Goal: Task Accomplishment & Management: Complete application form

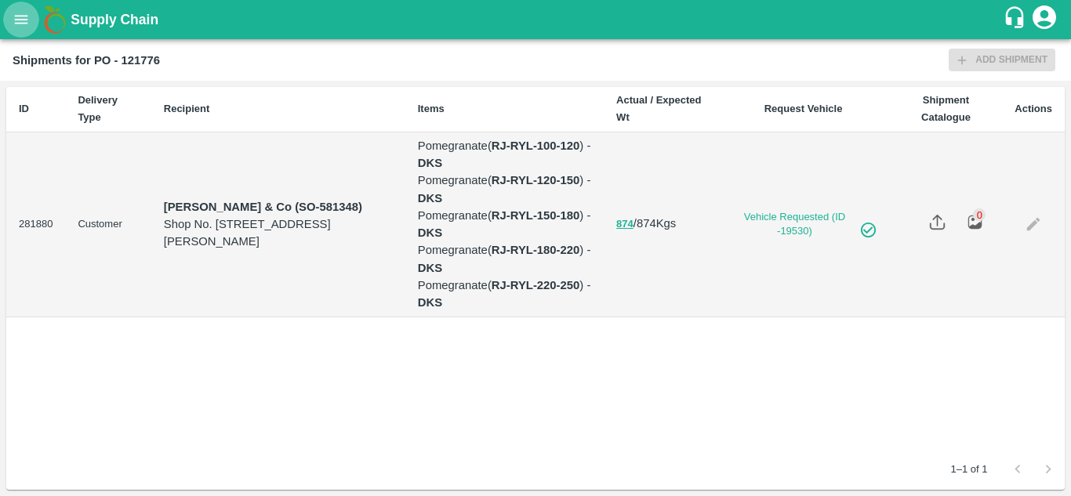
click at [19, 15] on icon "open drawer" at bounding box center [21, 19] width 17 height 17
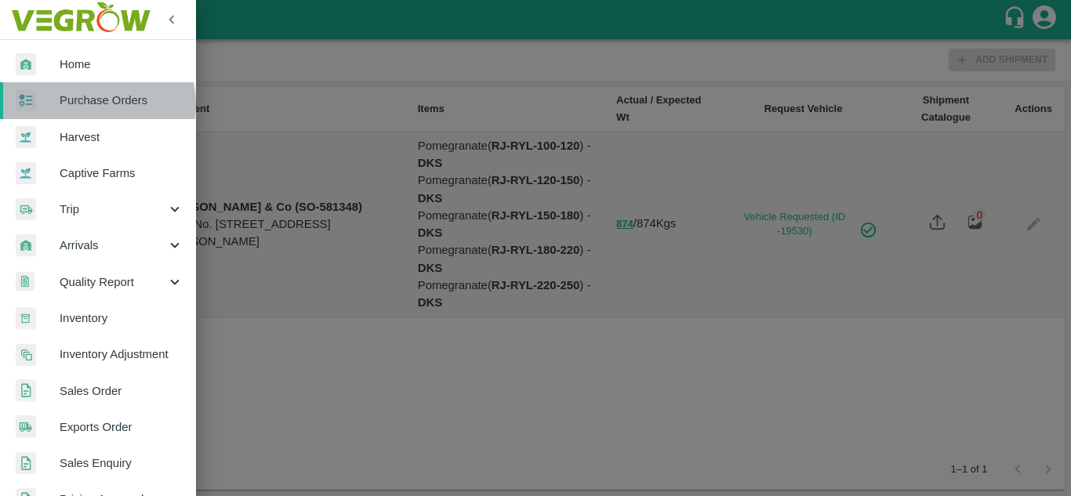
click at [98, 104] on span "Purchase Orders" at bounding box center [122, 100] width 124 height 17
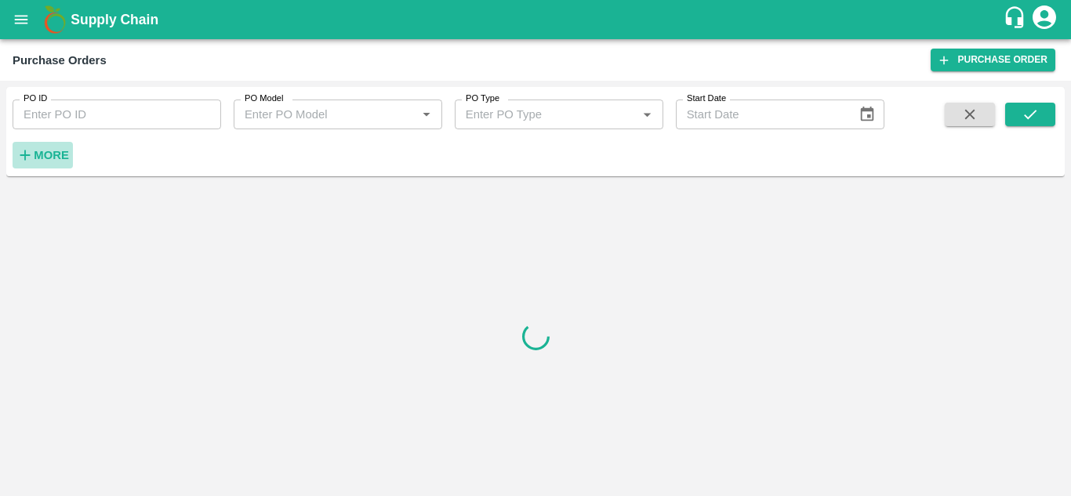
click at [56, 167] on button "More" at bounding box center [43, 155] width 60 height 27
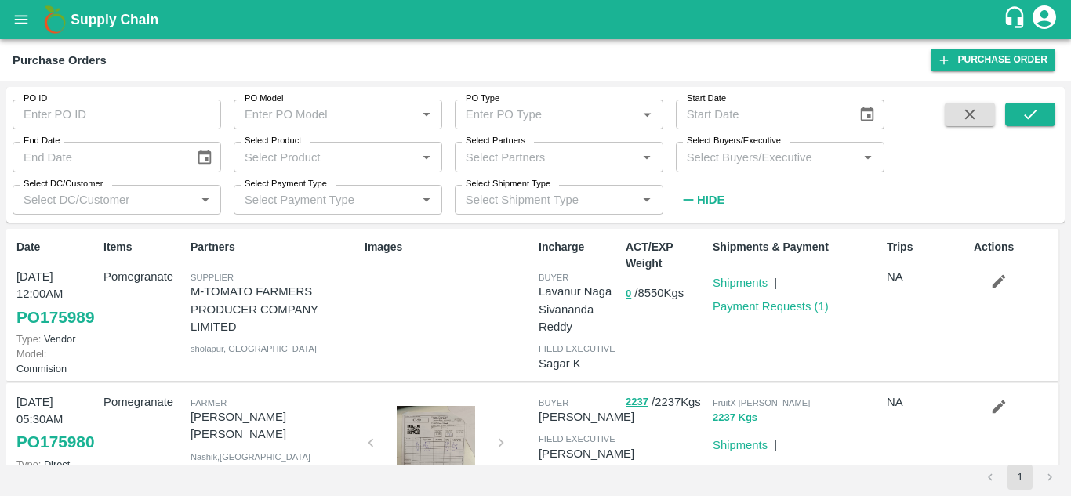
click at [742, 158] on input "Select Buyers/Executive" at bounding box center [767, 157] width 173 height 20
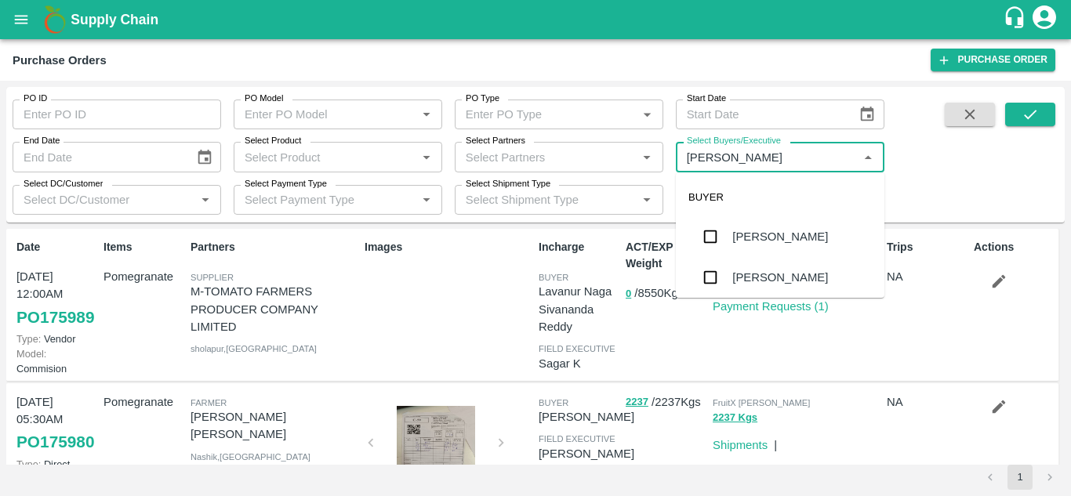
type input "Avinash"
click at [714, 280] on input "checkbox" at bounding box center [710, 277] width 31 height 31
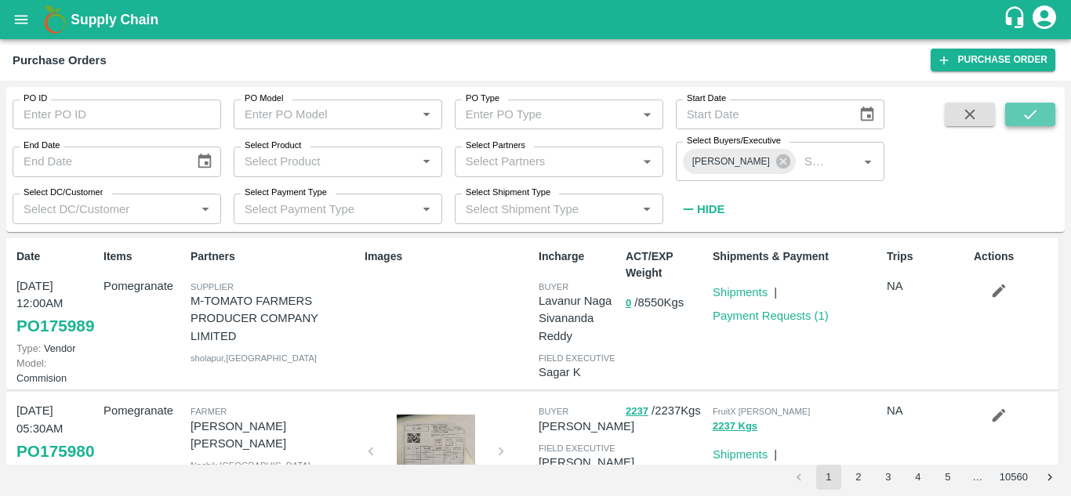
click at [1035, 122] on icon "submit" at bounding box center [1030, 114] width 17 height 17
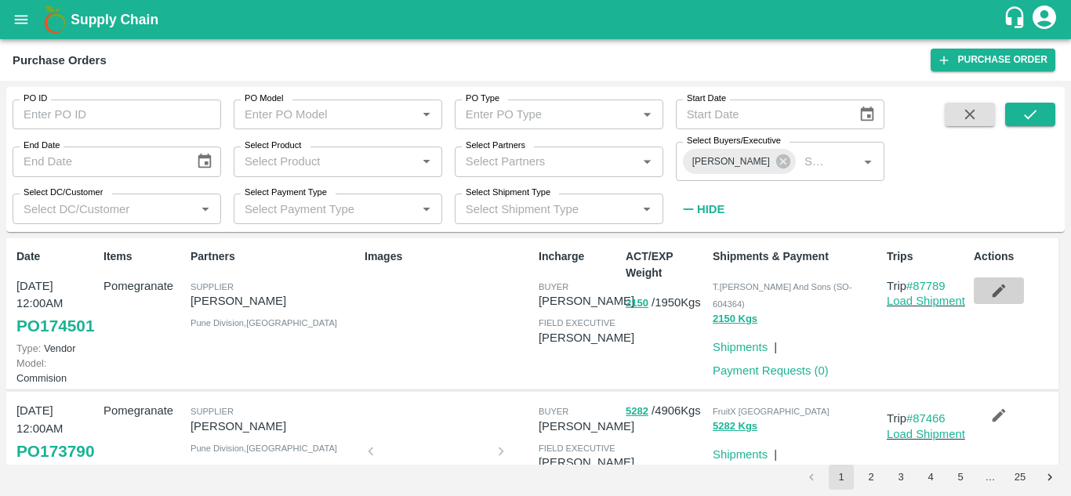
click at [998, 283] on icon "button" at bounding box center [998, 290] width 17 height 17
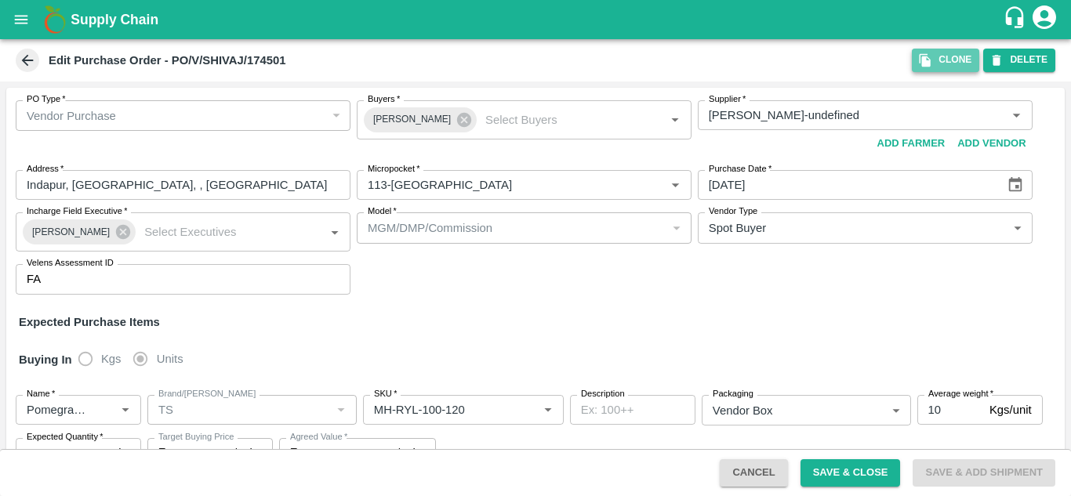
click at [938, 57] on button "Clone" at bounding box center [945, 60] width 67 height 23
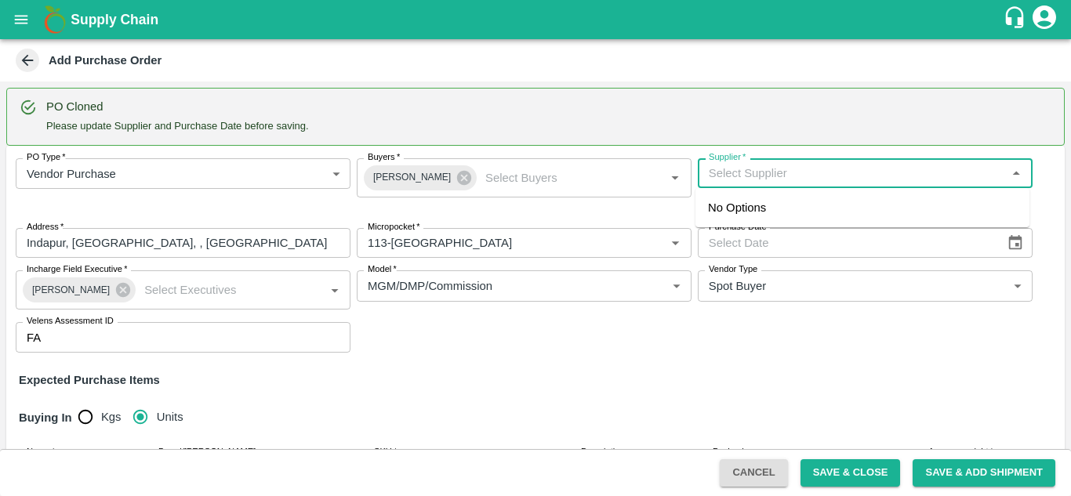
click at [744, 177] on input "Supplier   *" at bounding box center [853, 173] width 300 height 20
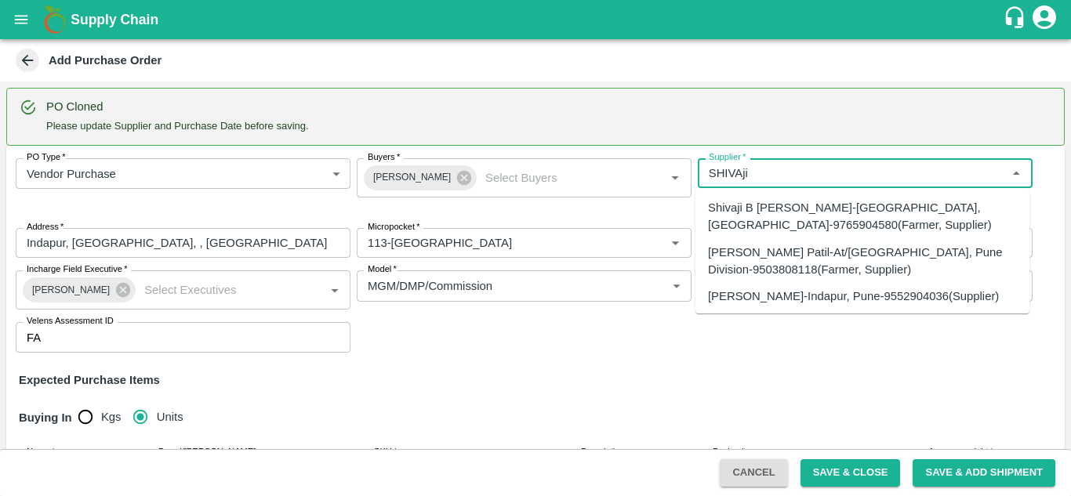
click at [757, 305] on div "SHIVAJI RAJARAM AVACHAR-Indapur, Pune-9552904036(Supplier)" at bounding box center [853, 296] width 291 height 17
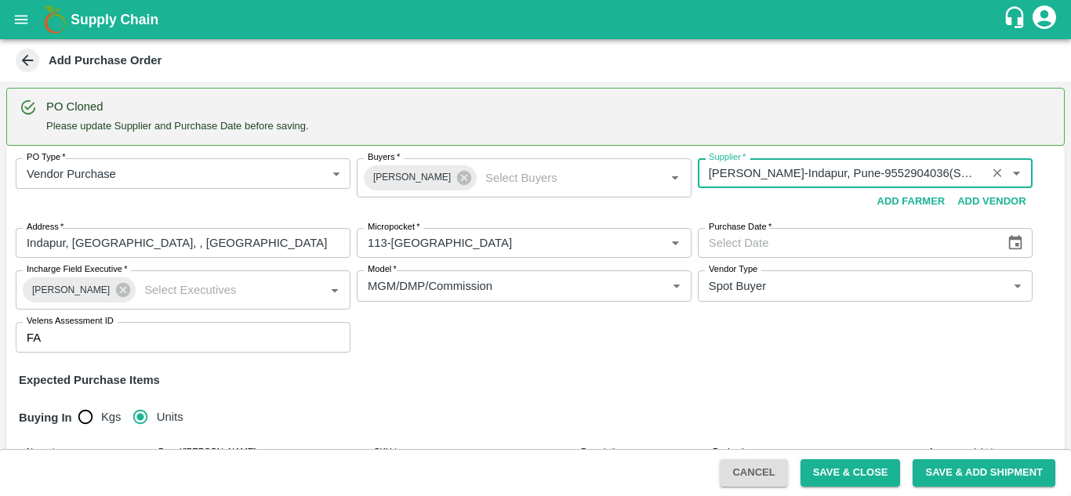
type input "SHIVAJI RAJARAM AVACHAR-Indapur, Pune-9552904036(Supplier)"
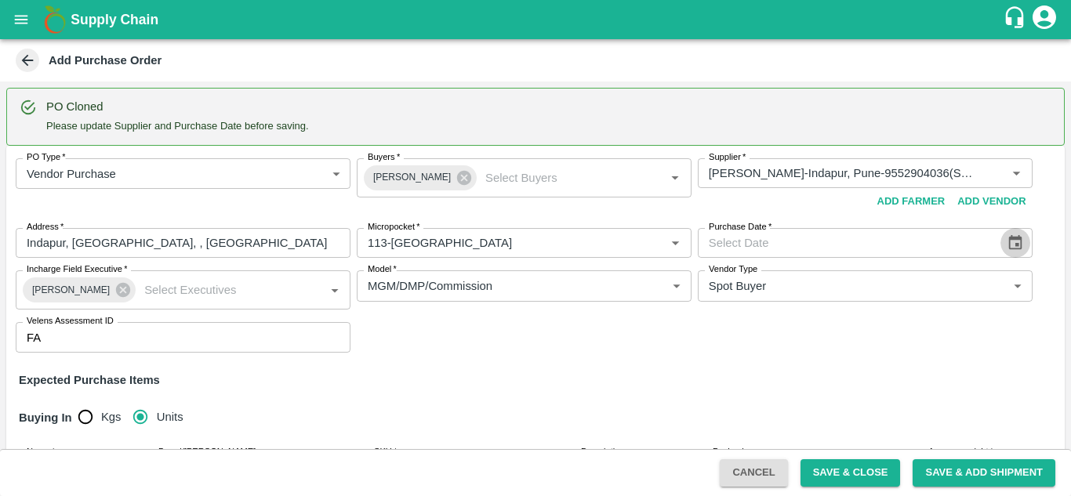
click at [1019, 246] on icon "Choose date" at bounding box center [1015, 242] width 13 height 15
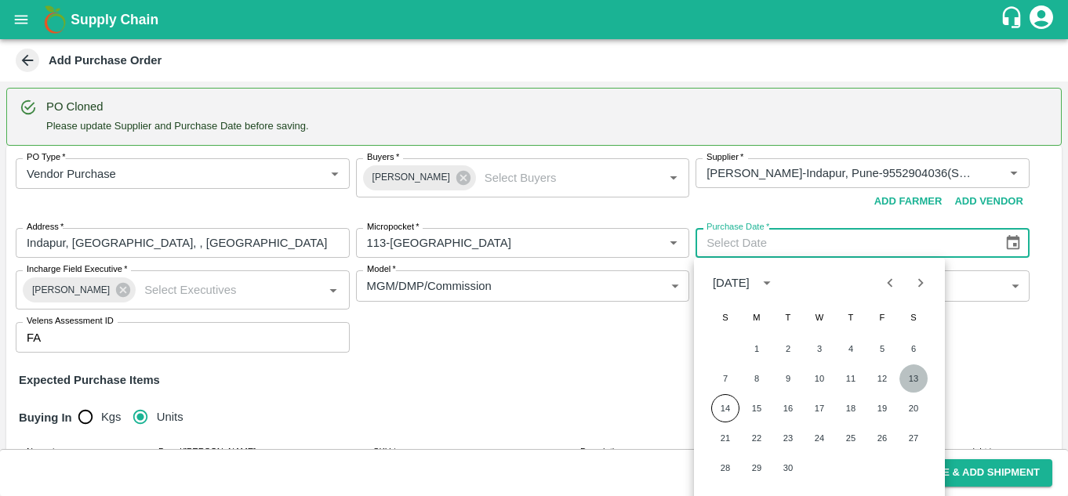
click at [914, 380] on button "13" at bounding box center [913, 379] width 28 height 28
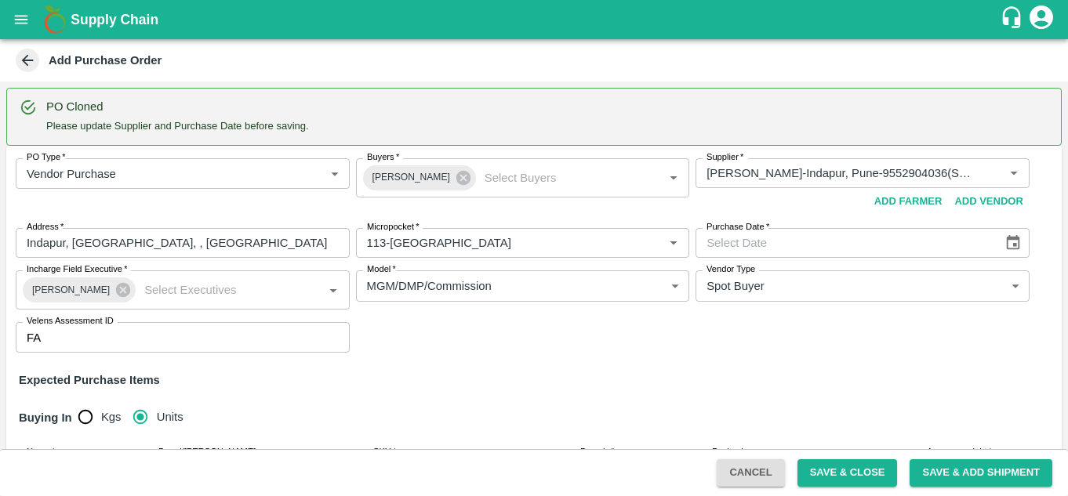
type input "13/09/2025"
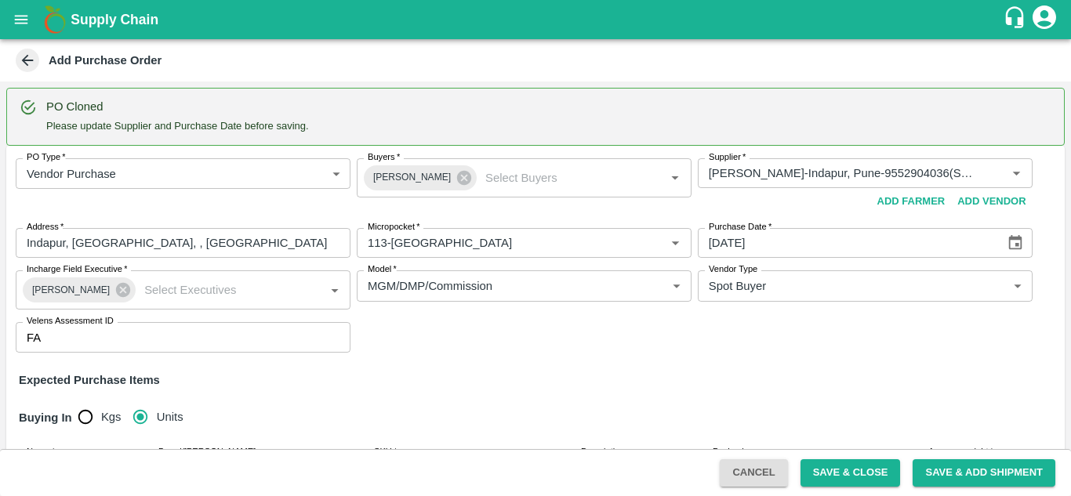
scroll to position [831, 0]
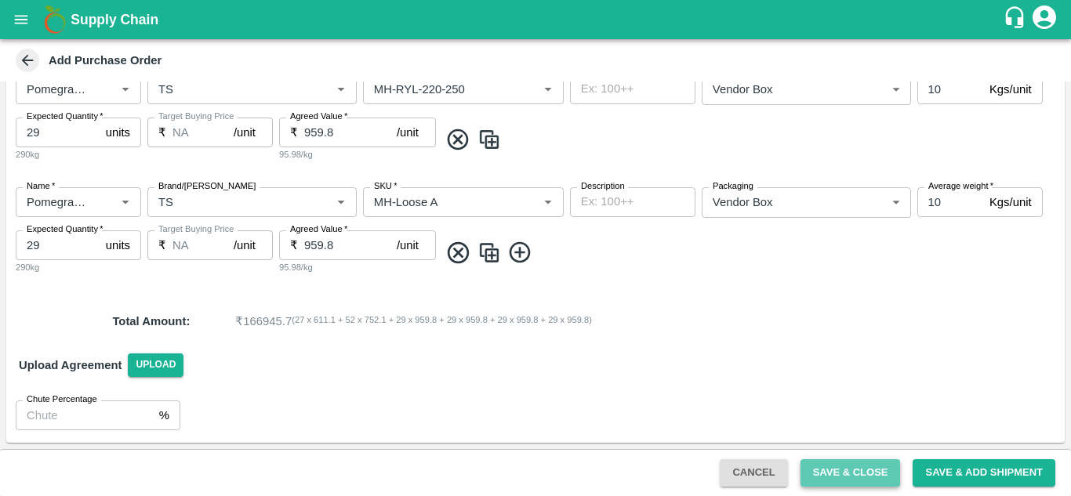
click at [844, 474] on button "Save & Close" at bounding box center [851, 472] width 100 height 27
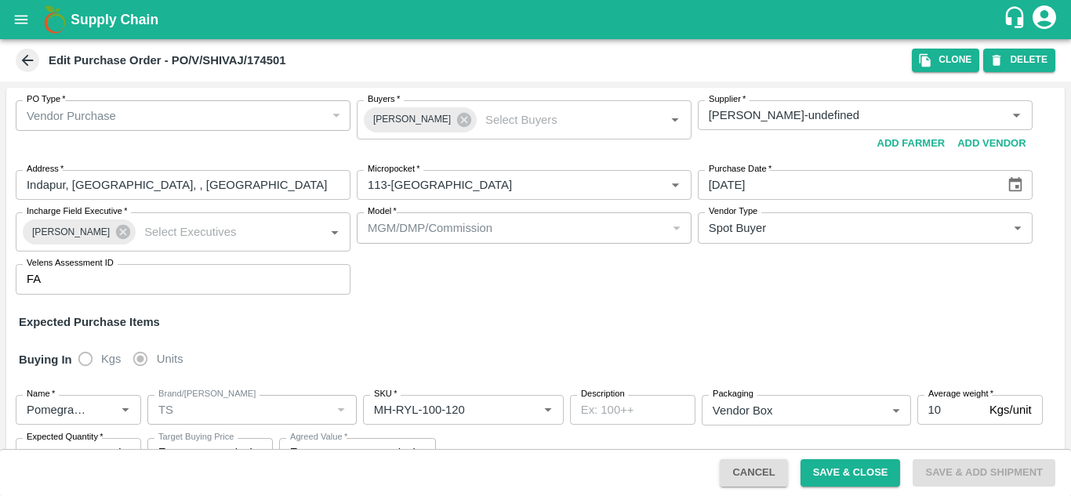
click at [31, 63] on icon at bounding box center [27, 60] width 17 height 17
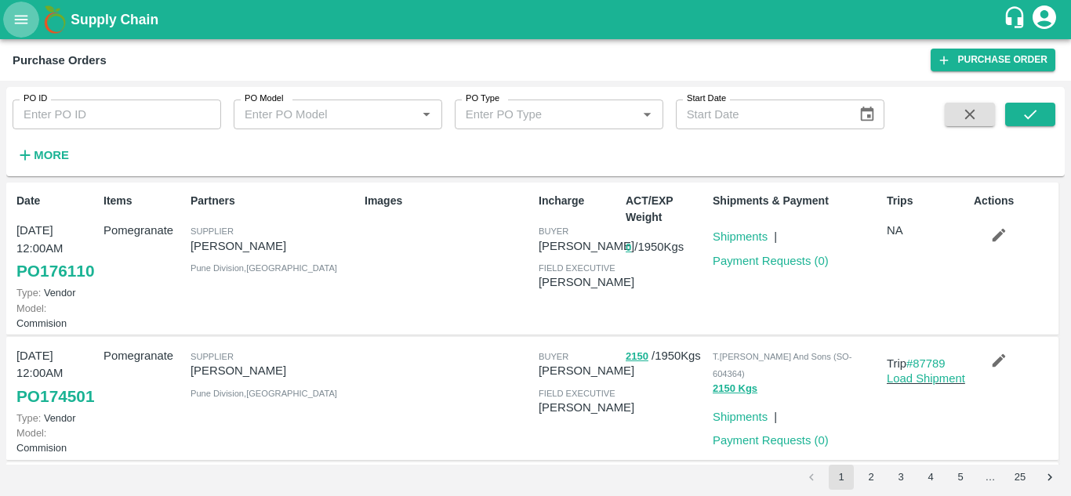
click at [26, 24] on icon "open drawer" at bounding box center [21, 19] width 17 height 17
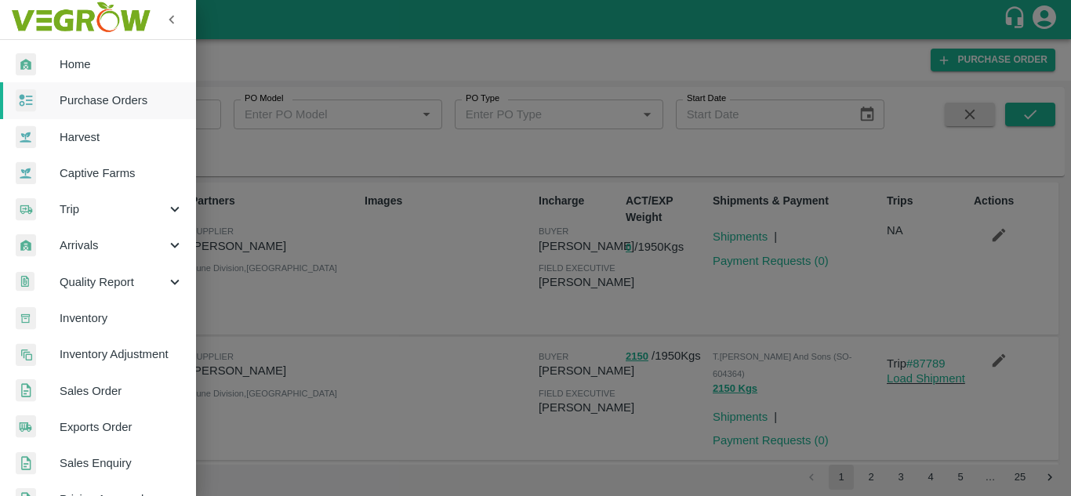
scroll to position [303, 0]
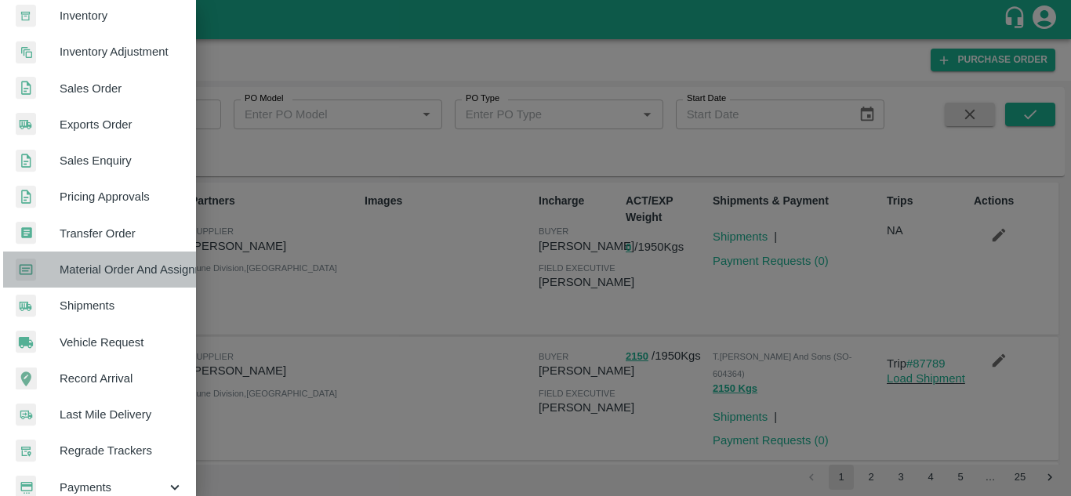
click at [108, 269] on span "Material Order And Assignment" at bounding box center [122, 269] width 124 height 17
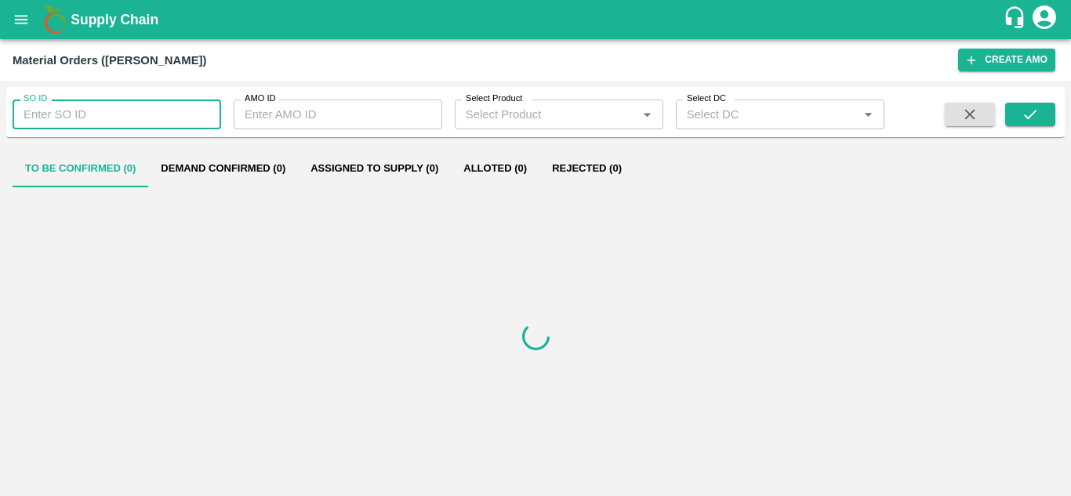
click at [55, 109] on input "SO ID" at bounding box center [117, 115] width 209 height 30
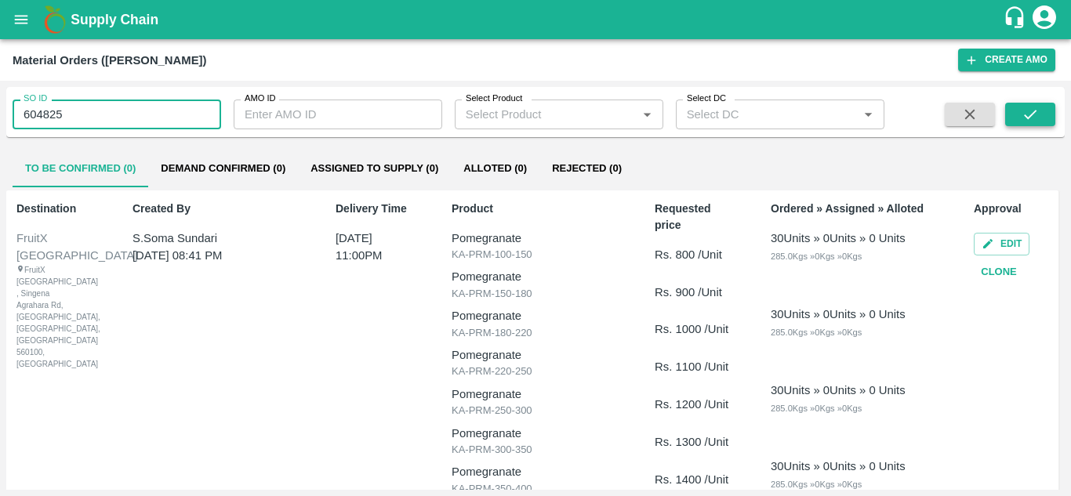
type input "604825"
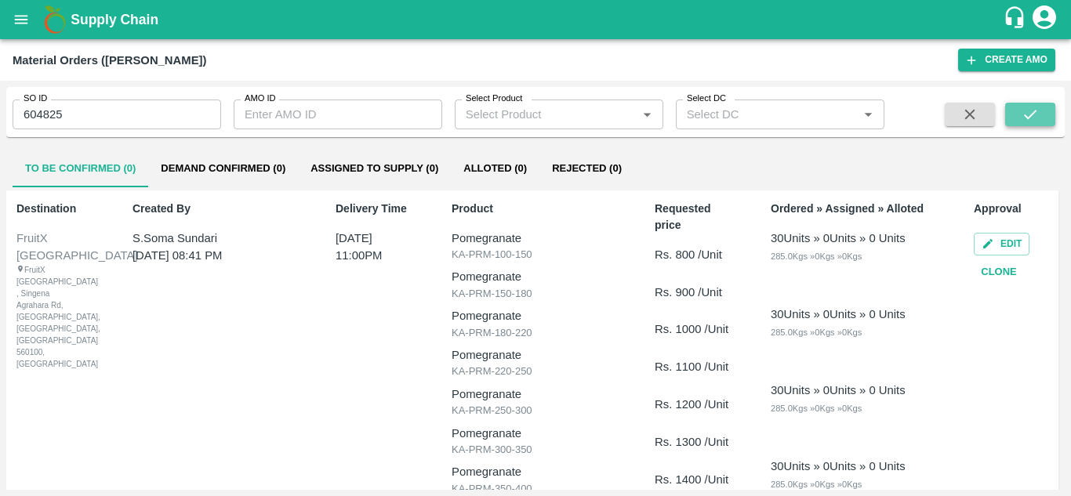
click at [1031, 116] on icon "submit" at bounding box center [1030, 114] width 13 height 9
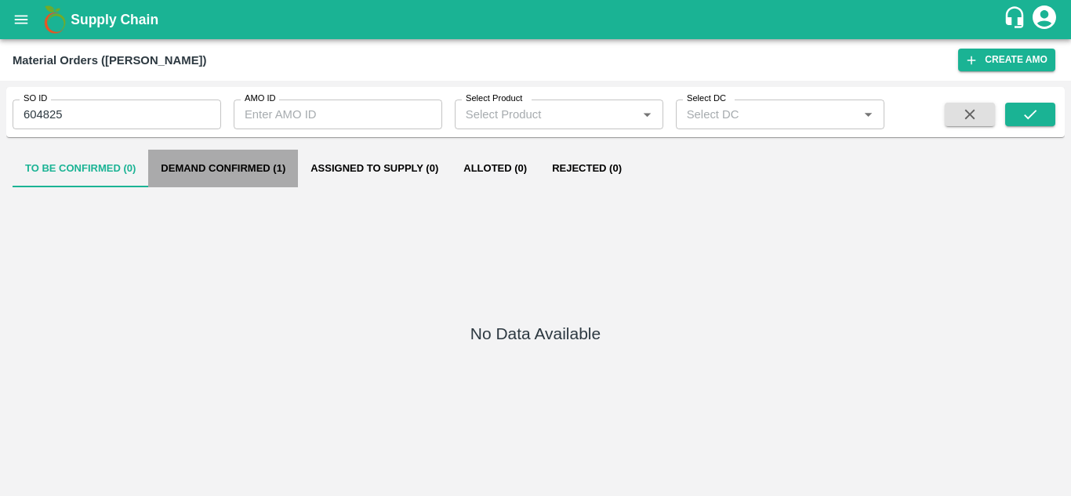
click at [211, 175] on button "Demand Confirmed (1)" at bounding box center [223, 169] width 150 height 38
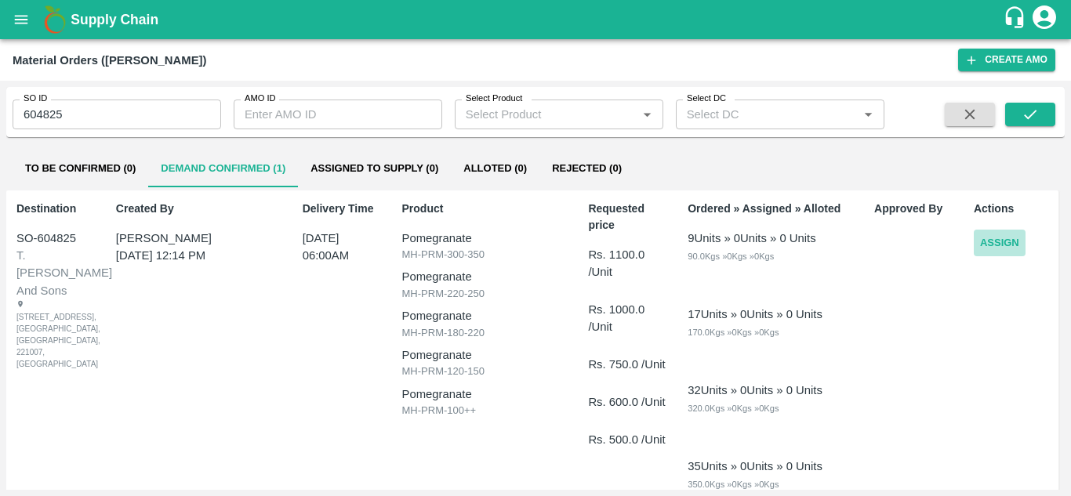
click at [997, 238] on button "Assign" at bounding box center [1000, 243] width 52 height 27
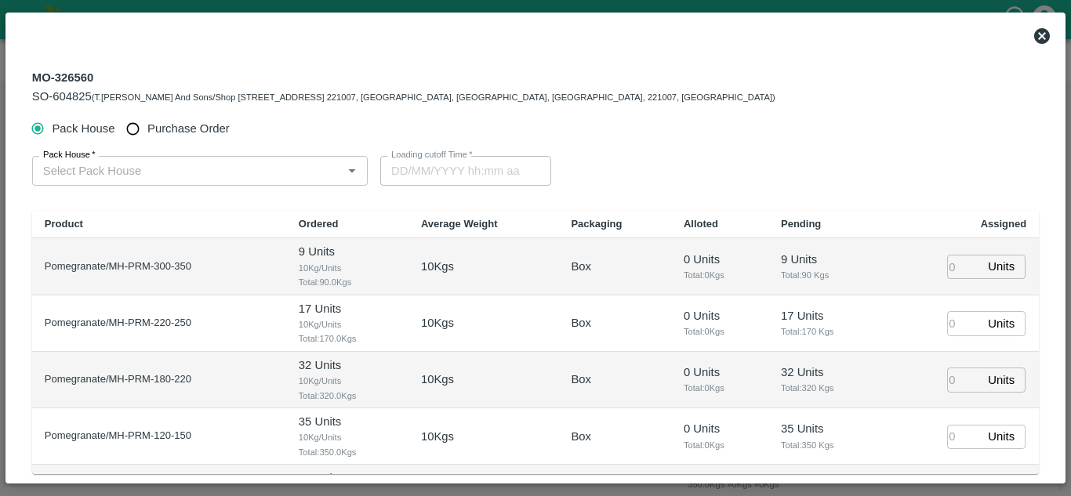
type input "18/09/2025 06:00 AM"
click at [133, 127] on input "Purchase Order" at bounding box center [132, 128] width 29 height 29
radio input "true"
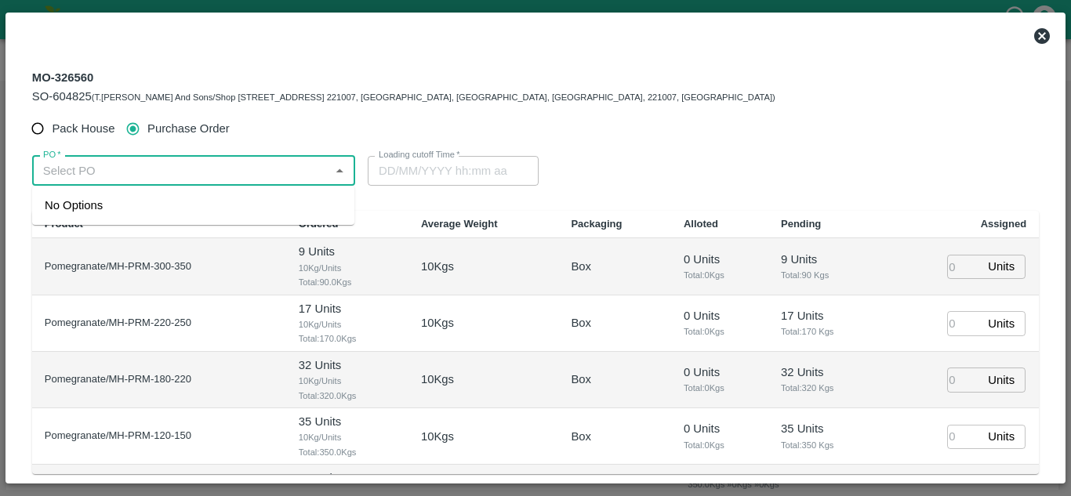
click at [133, 180] on input "PO   *" at bounding box center [181, 171] width 288 height 20
click at [139, 198] on div "PO-176110(SHIVAJI RAJARAM AVACHAR-9552904036)" at bounding box center [160, 205] width 231 height 17
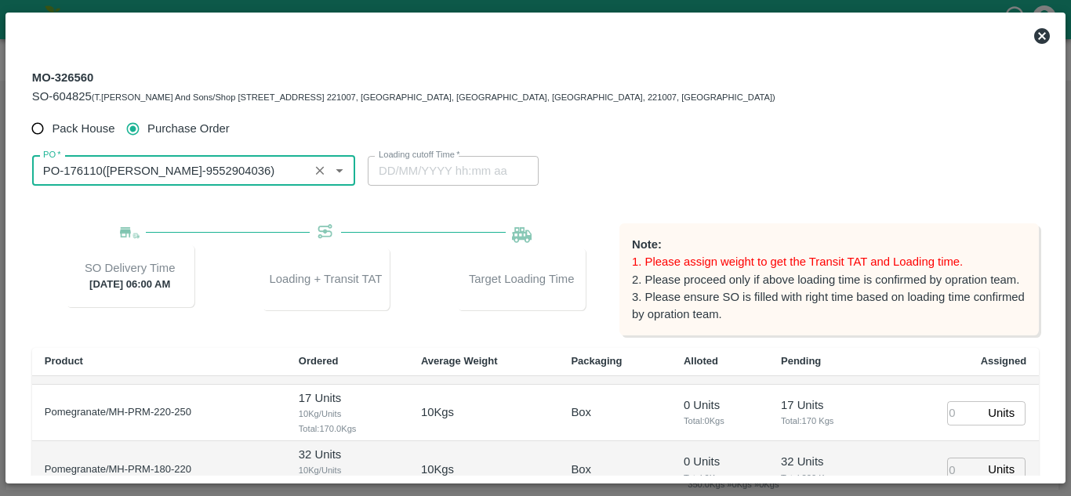
scroll to position [235, 0]
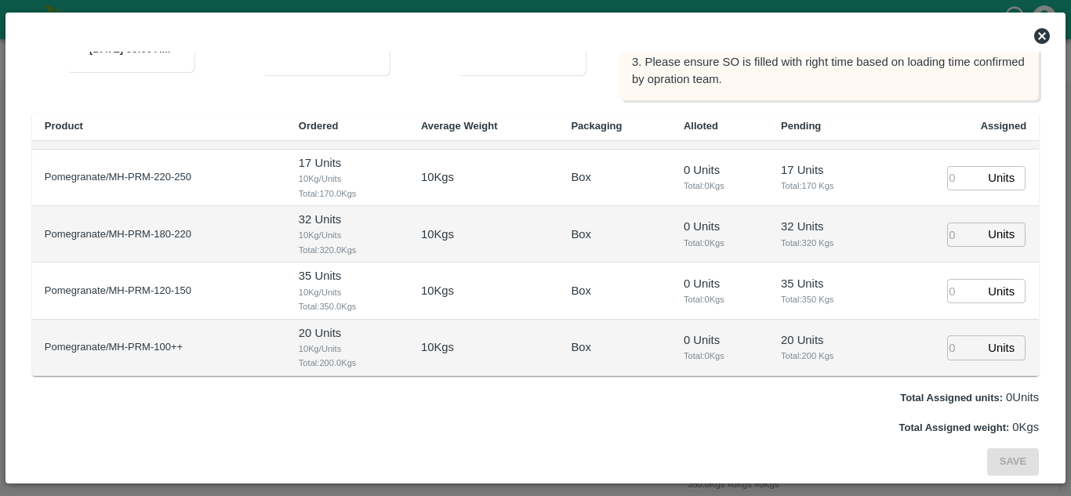
type input "PO-176110(SHIVAJI RAJARAM AVACHAR-9552904036)"
click at [951, 350] on input "number" at bounding box center [964, 348] width 35 height 24
type input "2"
click at [917, 244] on td "Units ​" at bounding box center [961, 234] width 155 height 56
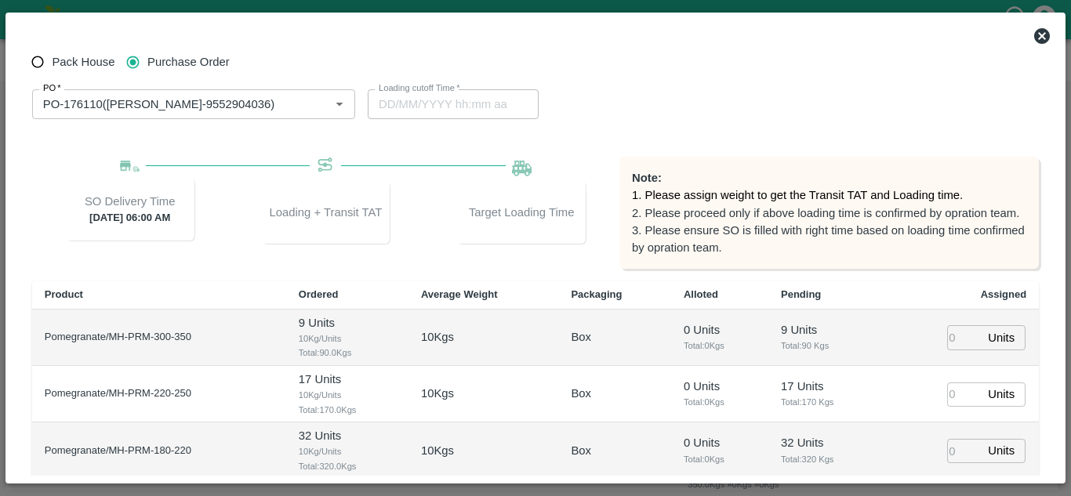
scroll to position [91, 0]
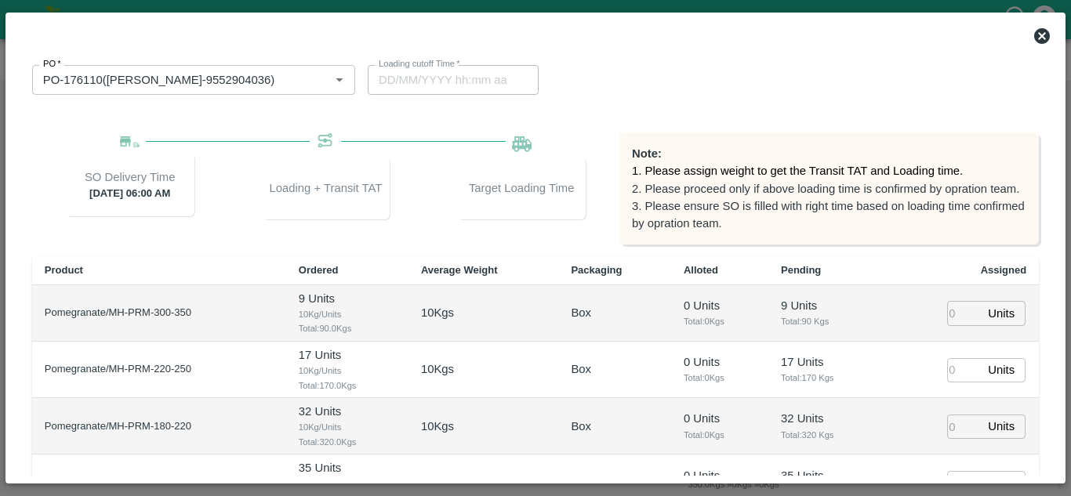
click at [947, 312] on input "number" at bounding box center [964, 313] width 35 height 24
type input "1"
click at [947, 367] on input "number" at bounding box center [964, 370] width 35 height 24
type input "1"
click at [947, 423] on input "number" at bounding box center [964, 427] width 35 height 24
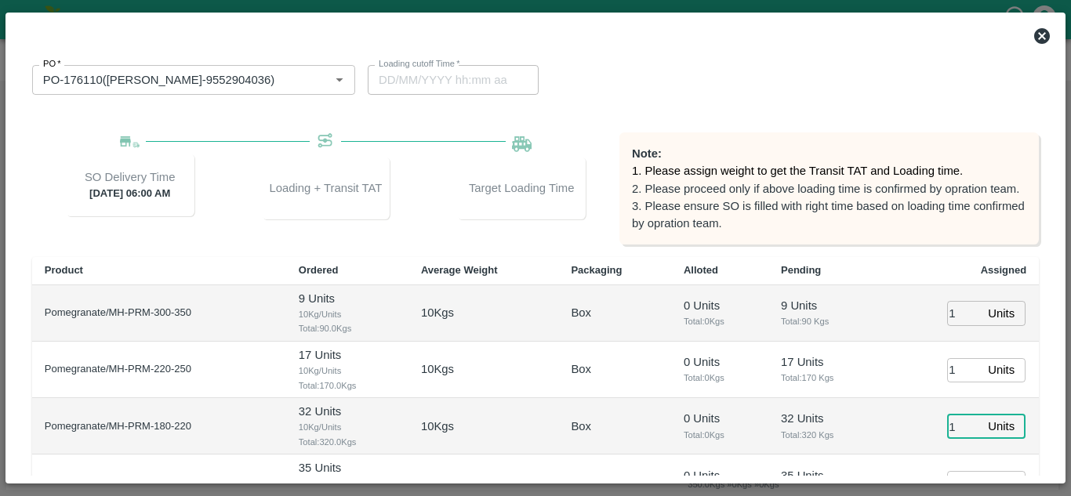
scroll to position [48, 0]
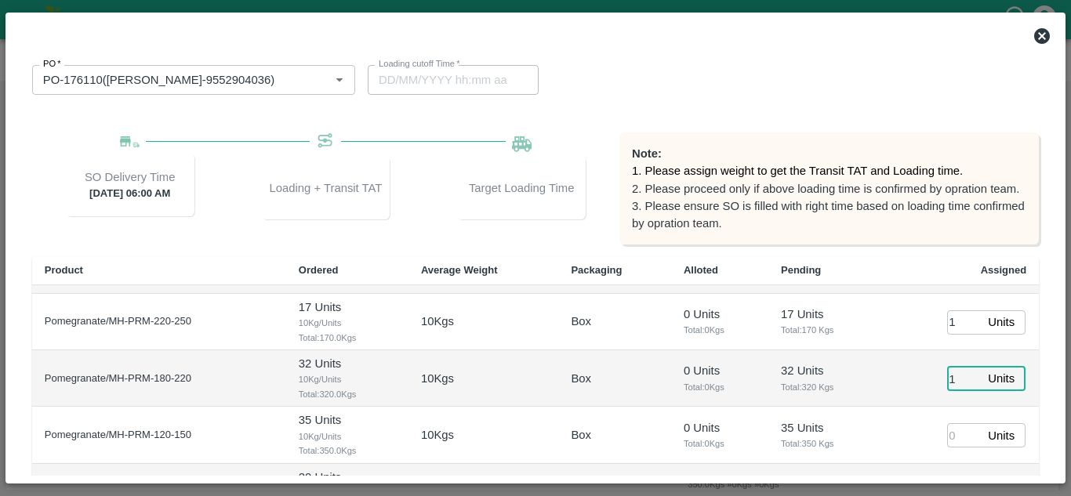
type input "1"
click at [947, 427] on input "number" at bounding box center [964, 435] width 35 height 24
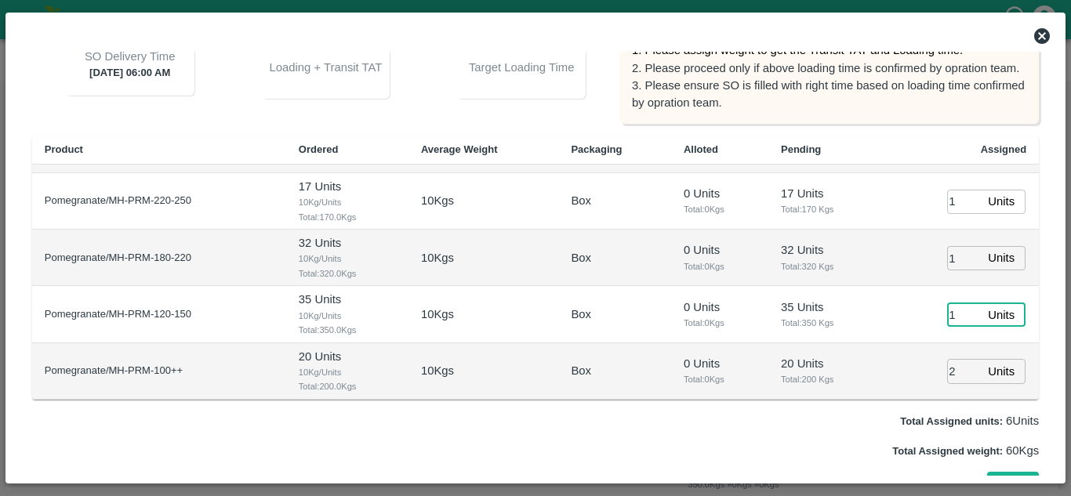
scroll to position [235, 0]
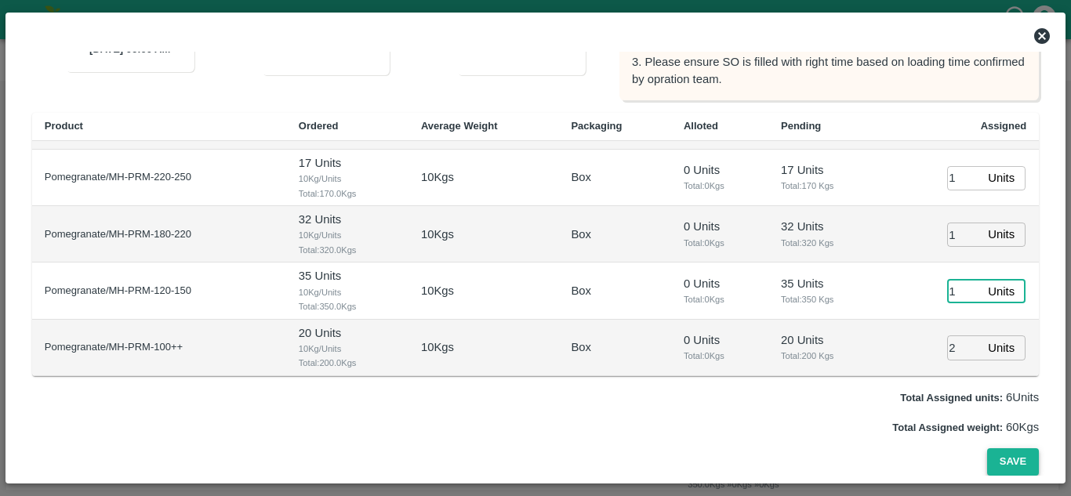
type input "1"
click at [1008, 456] on button "Save" at bounding box center [1013, 462] width 52 height 27
type input "16/09/2025 05:14 AM"
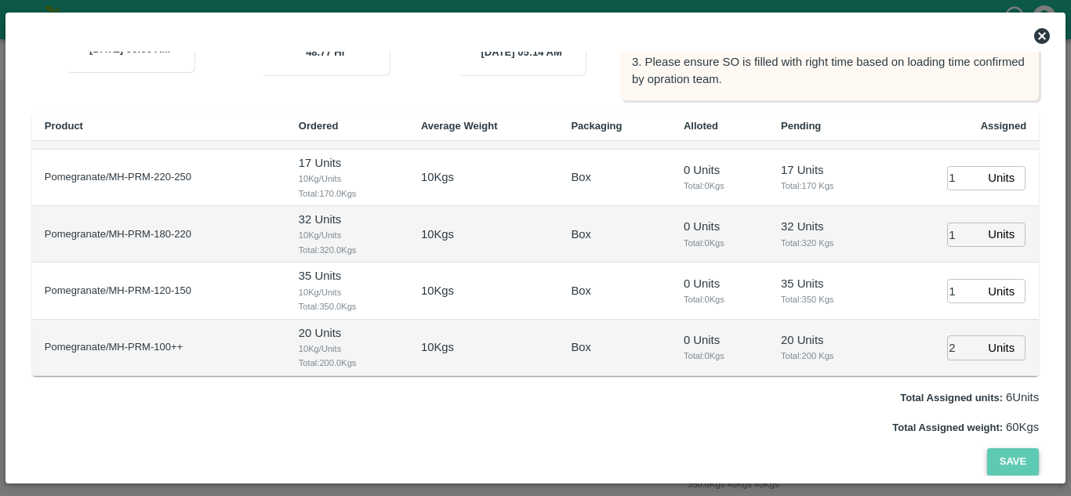
click at [1008, 456] on button "Save" at bounding box center [1013, 462] width 52 height 27
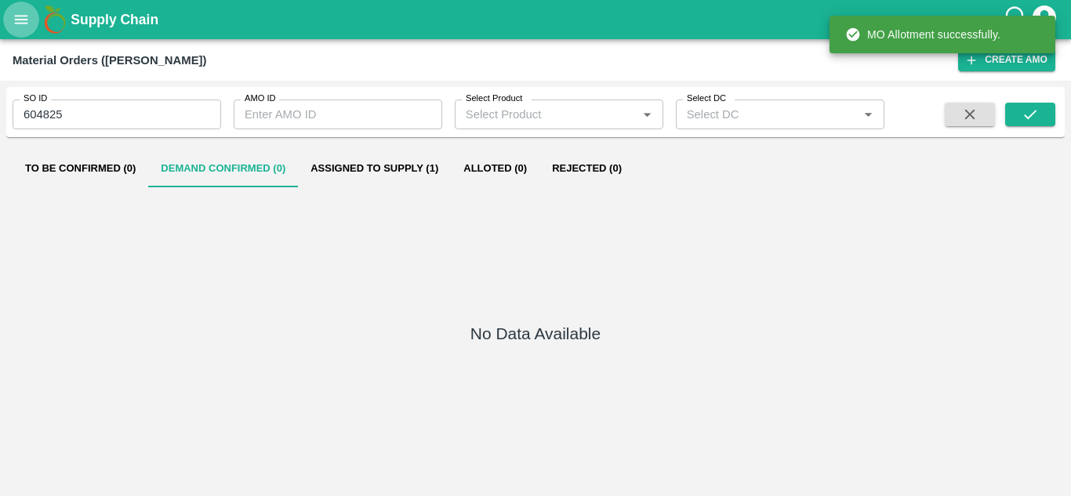
click at [27, 20] on icon "open drawer" at bounding box center [21, 19] width 17 height 17
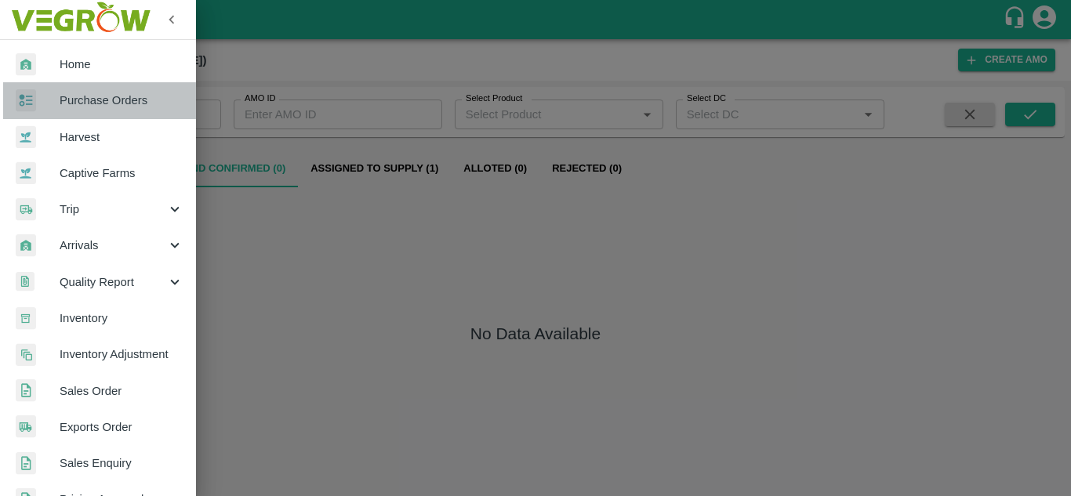
click at [103, 104] on span "Purchase Orders" at bounding box center [122, 100] width 124 height 17
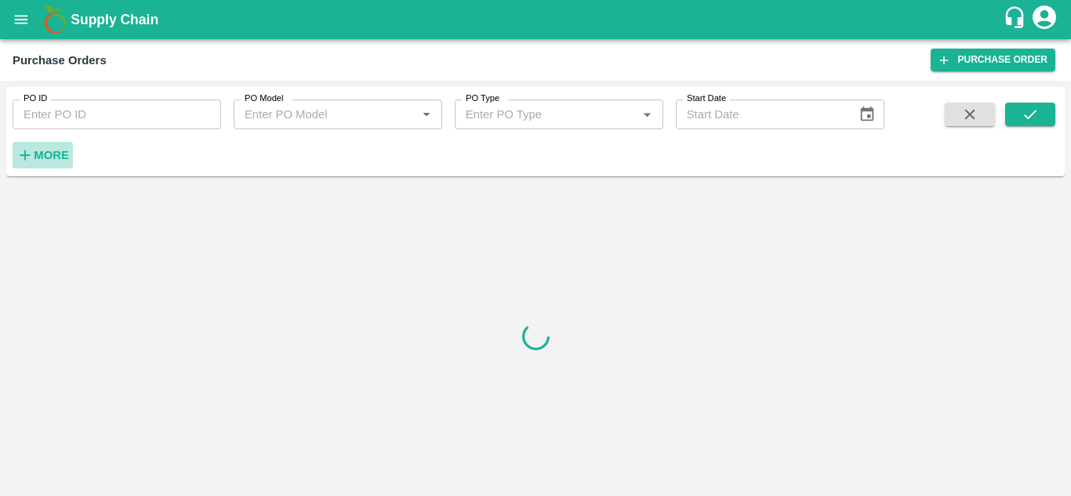
click at [50, 155] on strong "More" at bounding box center [51, 155] width 35 height 13
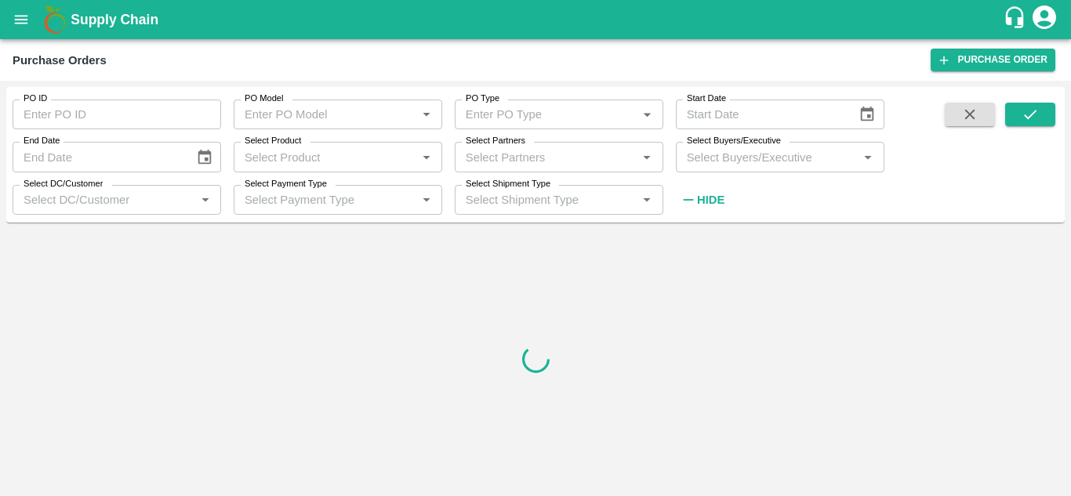
click at [688, 158] on input "Select Buyers/Executive" at bounding box center [767, 157] width 173 height 20
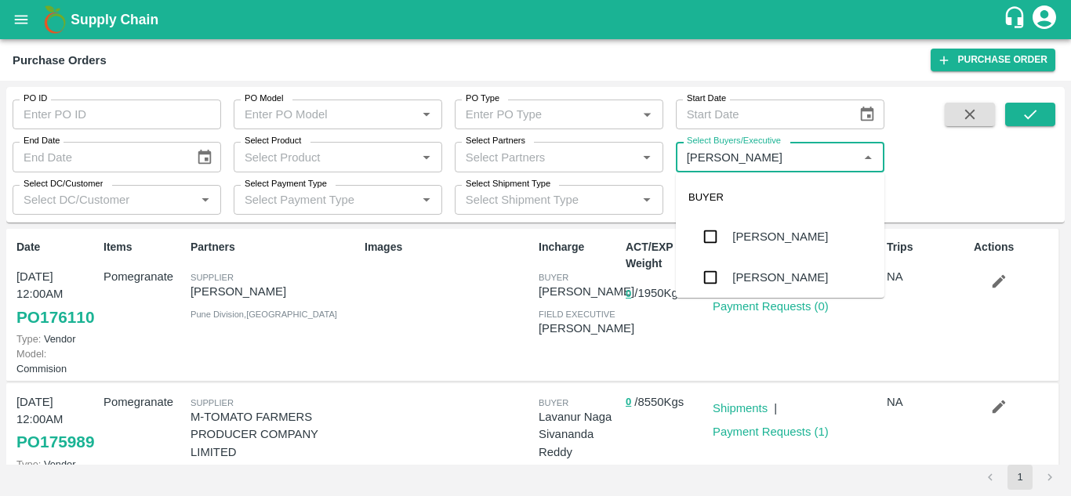
type input "Avinas"
click at [724, 283] on input "checkbox" at bounding box center [710, 277] width 31 height 31
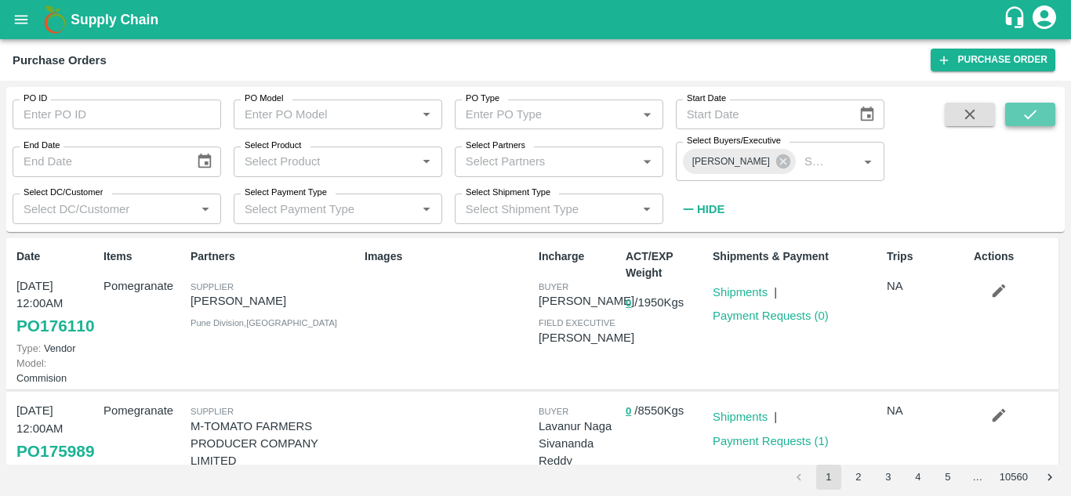
click at [1040, 118] on button "submit" at bounding box center [1030, 115] width 50 height 24
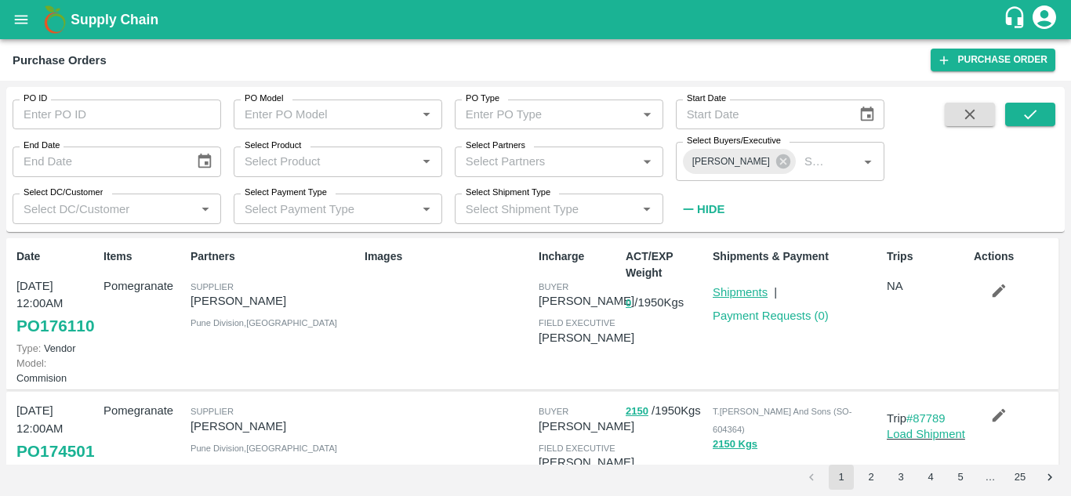
click at [733, 298] on link "Shipments" at bounding box center [740, 292] width 55 height 13
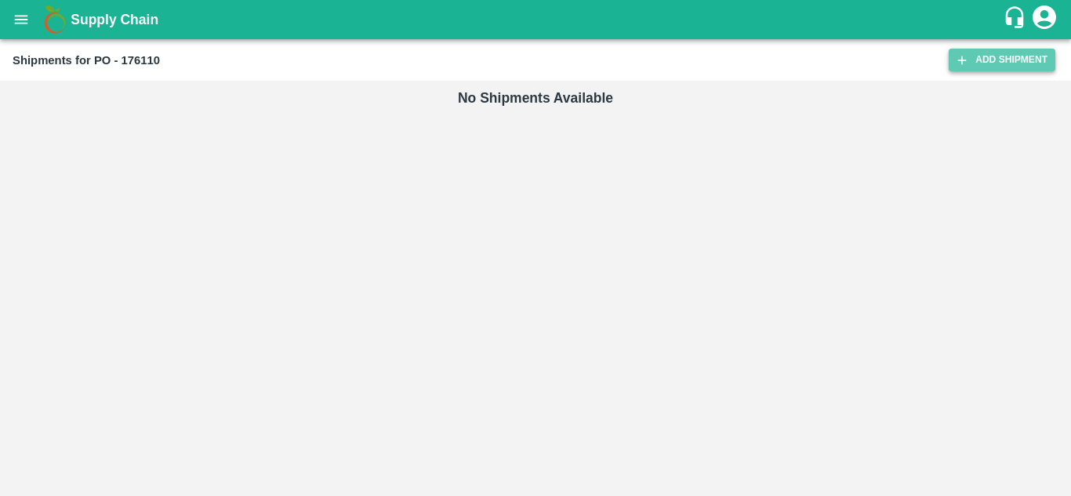
click at [997, 60] on link "Add Shipment" at bounding box center [1002, 60] width 107 height 23
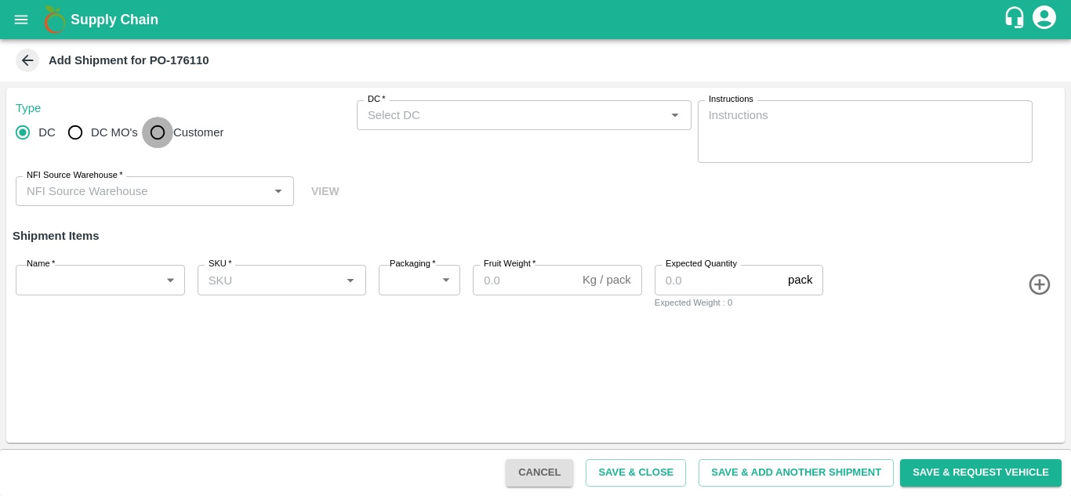
click at [151, 125] on input "Customer" at bounding box center [157, 132] width 31 height 31
radio input "true"
click at [426, 96] on label "Customer (Material Orders)   *" at bounding box center [423, 99] width 111 height 13
click at [426, 105] on input "Customer (Material Orders)   *" at bounding box center [511, 115] width 300 height 20
click at [426, 96] on label "Customer (Material Orders)   *" at bounding box center [423, 99] width 111 height 13
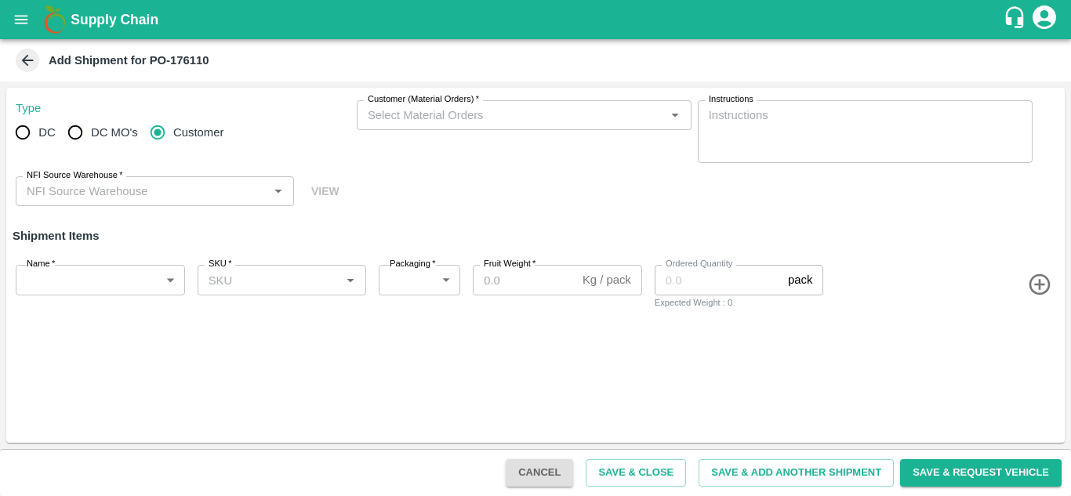
click at [426, 105] on input "Customer (Material Orders)   *" at bounding box center [511, 115] width 300 height 20
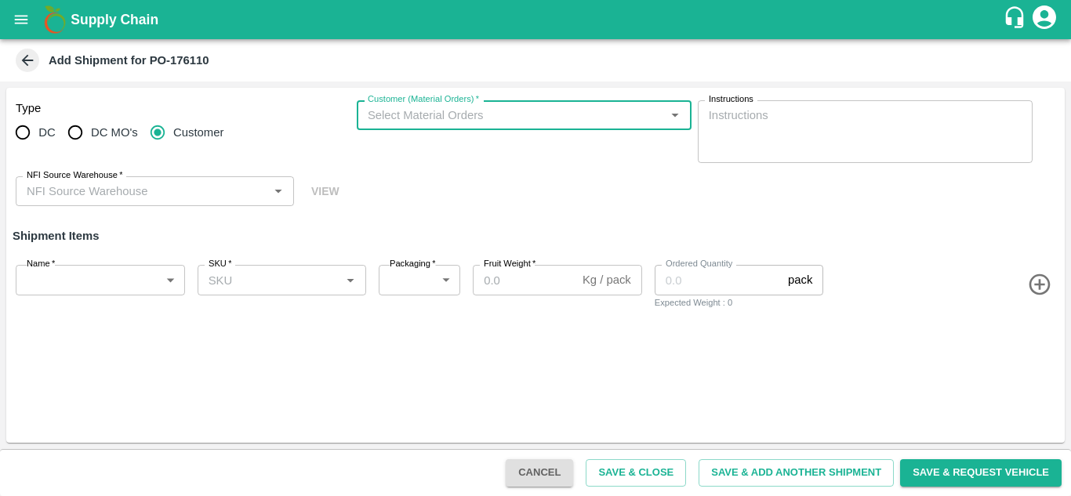
click at [403, 121] on input "Customer (Material Orders)   *" at bounding box center [511, 115] width 300 height 20
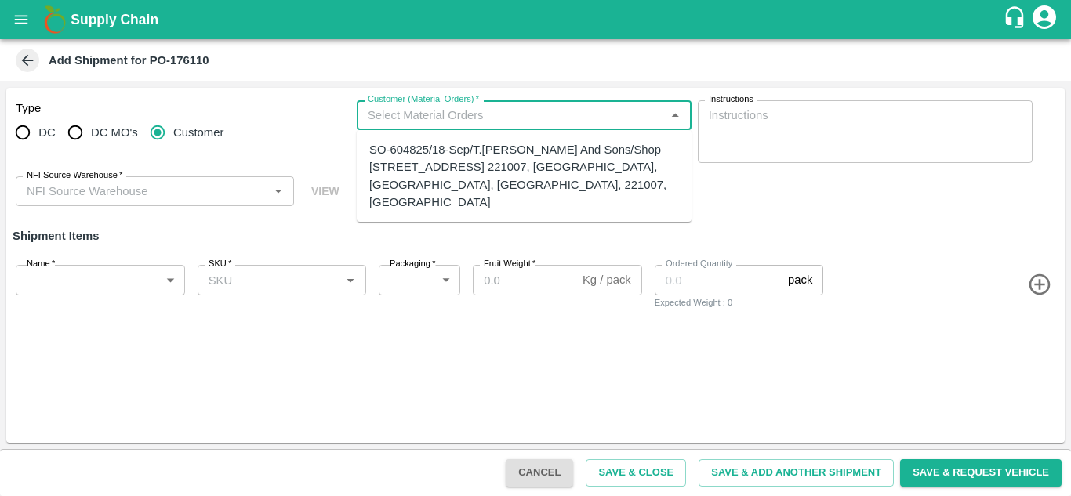
click at [429, 161] on div "SO-604825/18-Sep/T.Kishore Kapoor And Sons/Shop No B 27 , , Pahariya fruit mand…" at bounding box center [524, 176] width 310 height 70
type input "SO-604825/18-Sep/T.Kishore Kapoor And Sons/Shop No B 27 , , Pahariya fruit mand…"
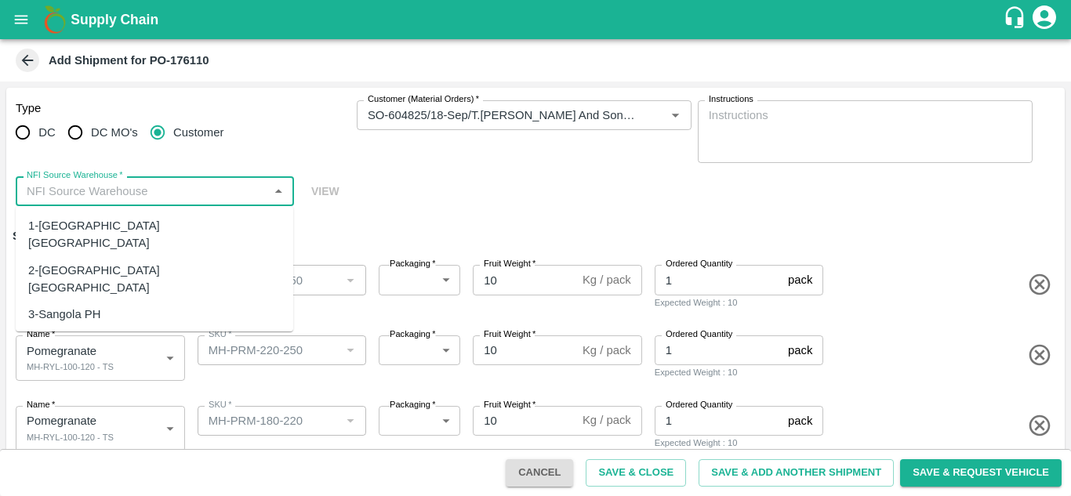
click at [132, 197] on input "NFI Source Warehouse   *" at bounding box center [141, 191] width 243 height 20
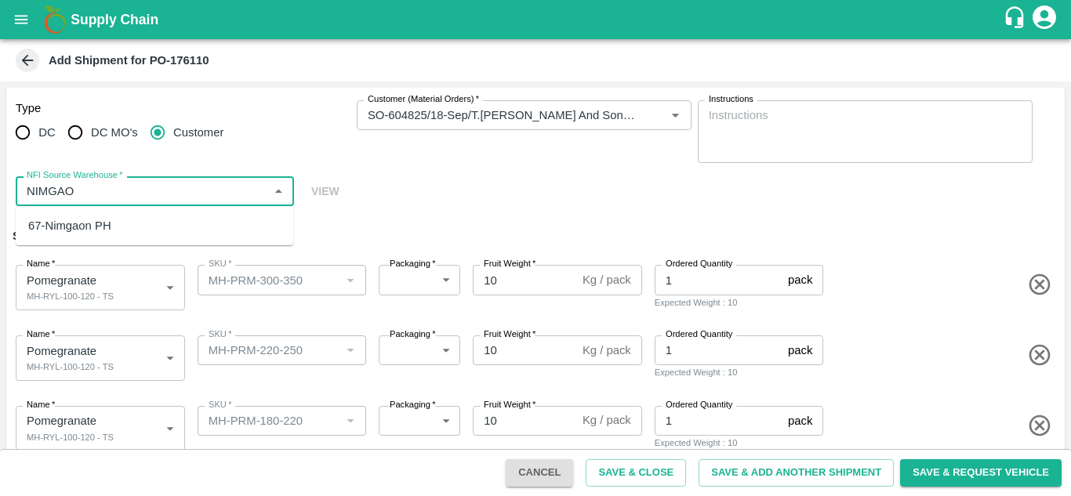
click at [85, 227] on div "67-Nimgaon PH" at bounding box center [69, 225] width 83 height 17
type input "67-Nimgaon PH"
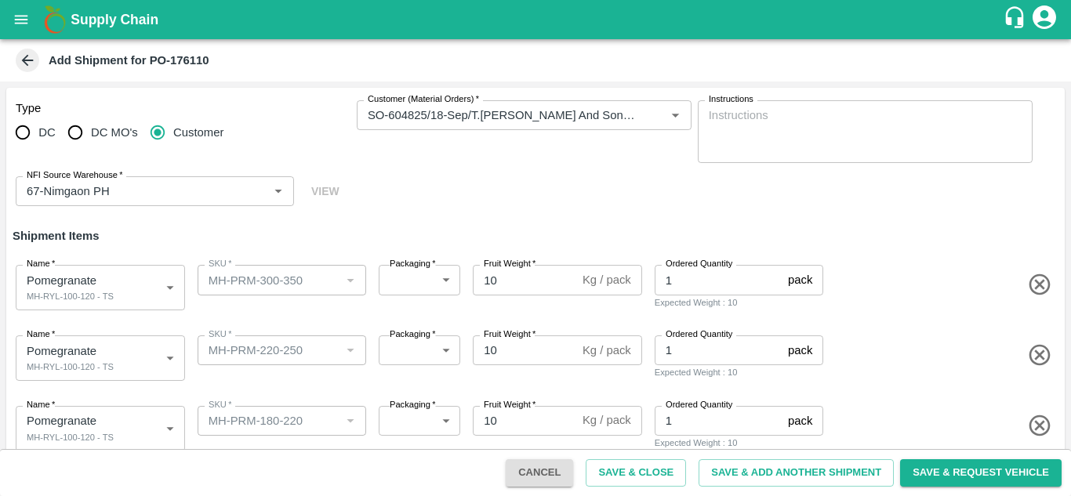
click at [518, 191] on div "Type DC DC MO's Customer Customer (Material Orders)   * Customer (Material Orde…" at bounding box center [535, 154] width 1059 height 132
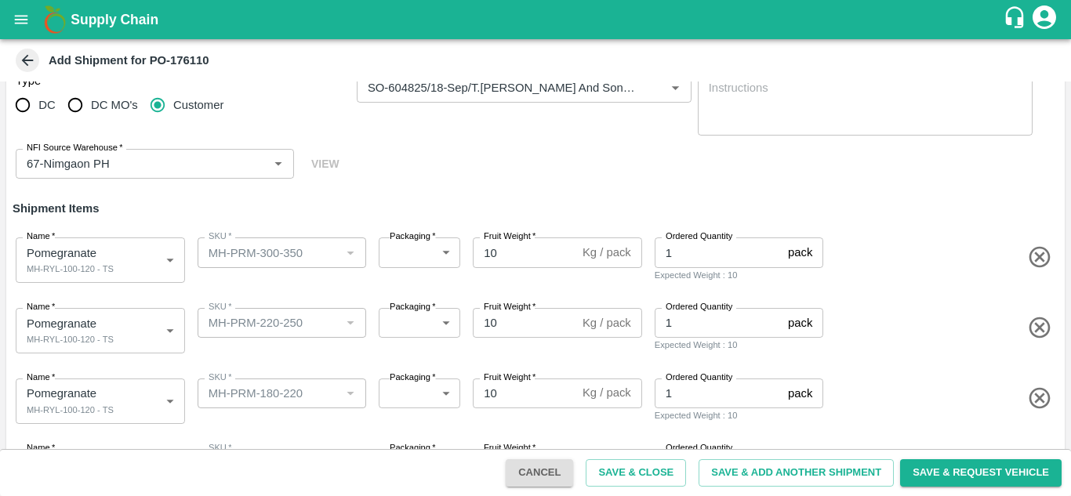
scroll to position [162, 0]
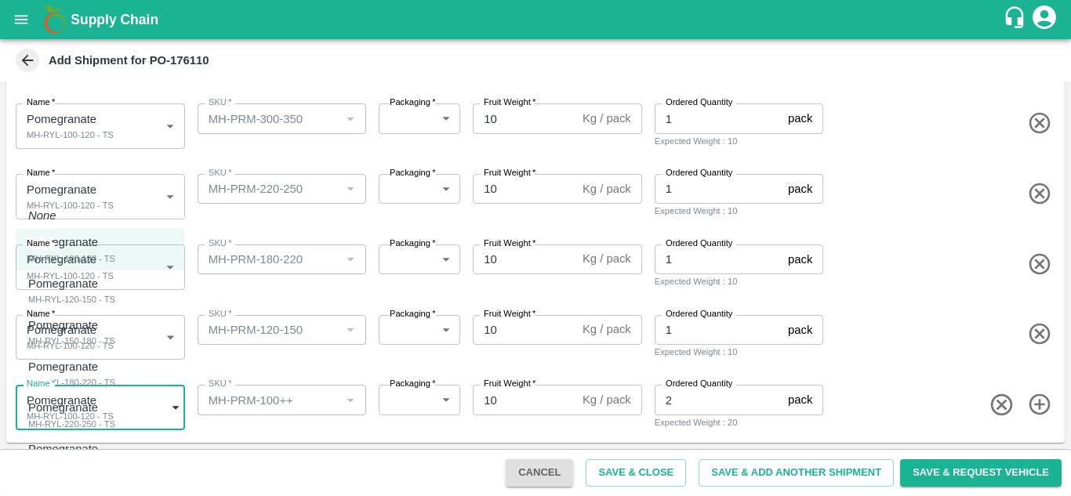
click at [84, 422] on body "Supply Chain Add Shipment for PO-176110 Type DC DC MO's Customer Customer (Mate…" at bounding box center [535, 248] width 1071 height 496
click at [80, 458] on div "MH-Loose A - TS" at bounding box center [61, 465] width 67 height 14
type input "2034460"
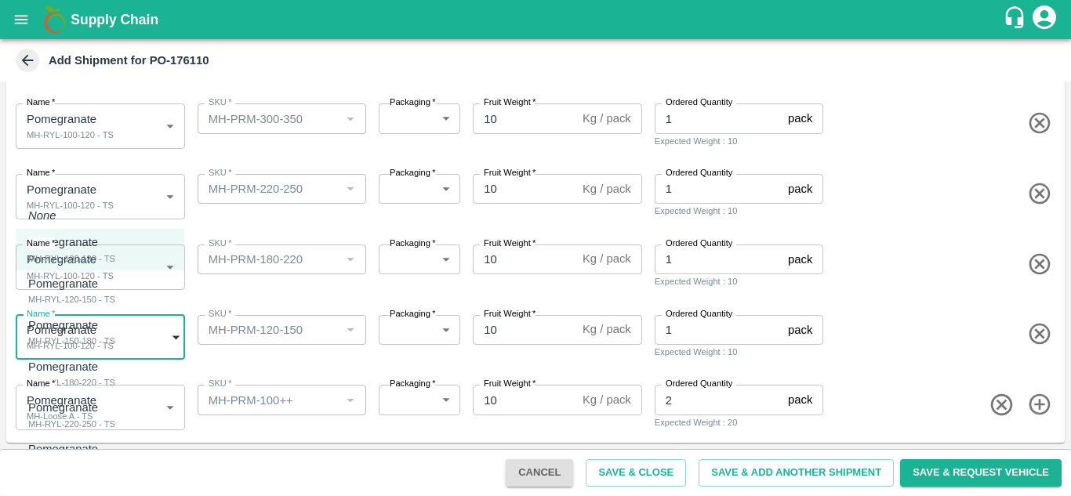
click at [76, 337] on body "Supply Chain Add Shipment for PO-176110 Type DC DC MO's Customer Customer (Mate…" at bounding box center [535, 248] width 1071 height 496
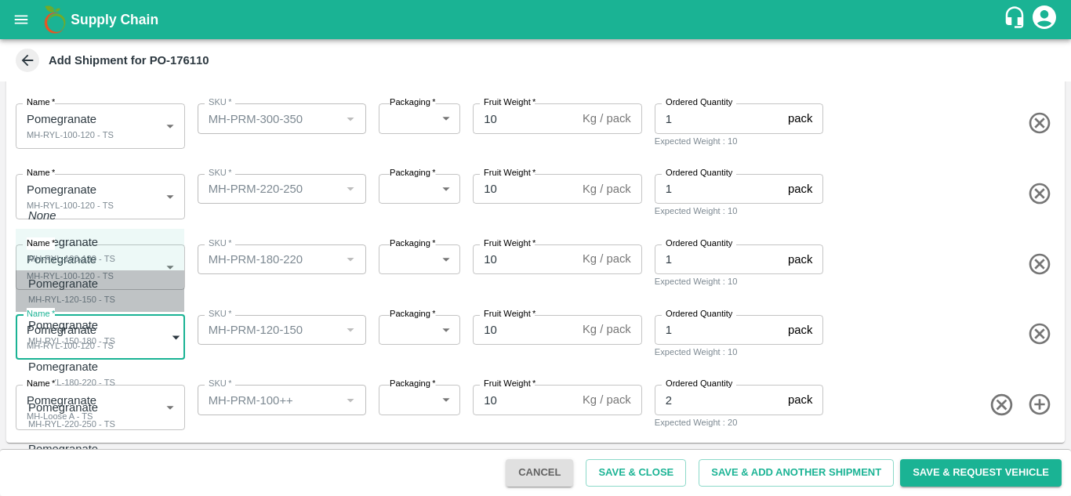
click at [104, 300] on div "MH-RYL-120-150 - TS" at bounding box center [71, 299] width 87 height 14
type input "2034456"
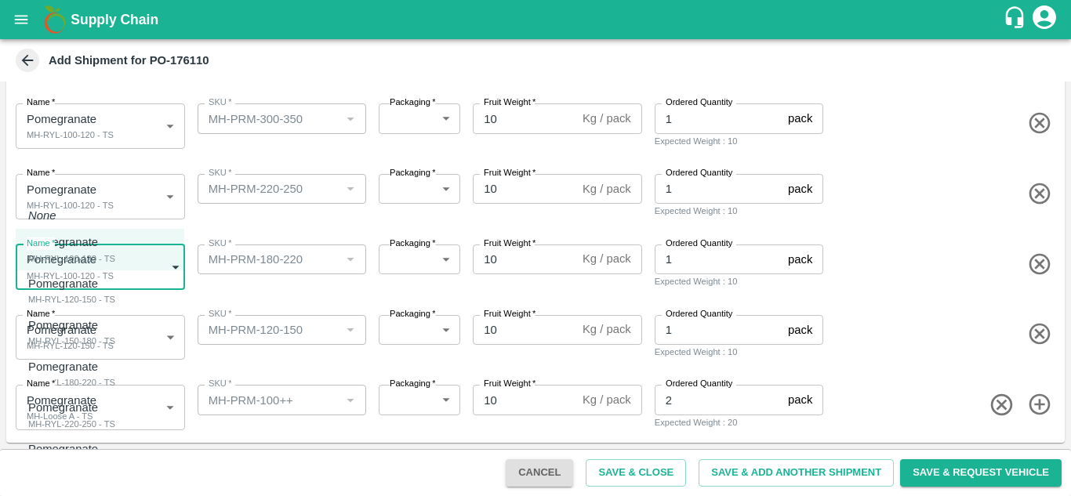
click at [91, 276] on body "Supply Chain Add Shipment for PO-176110 Type DC DC MO's Customer Customer (Mate…" at bounding box center [535, 248] width 1071 height 496
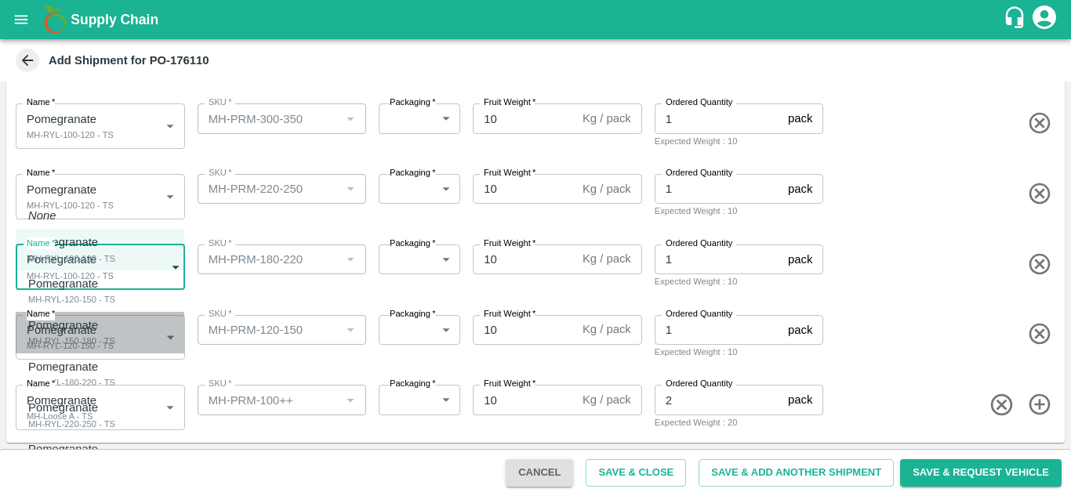
click at [93, 337] on div "MH-RYL-150-180 - TS" at bounding box center [71, 341] width 87 height 14
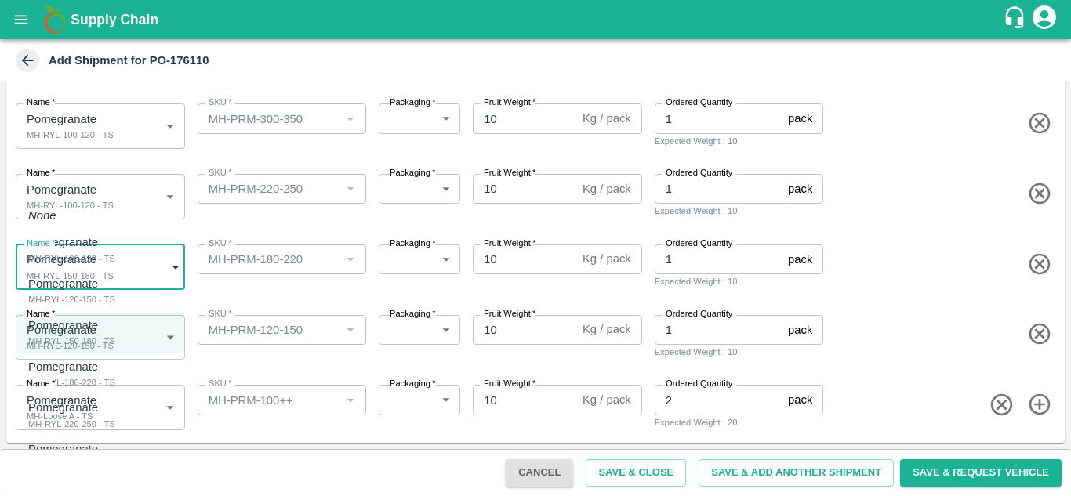
click at [78, 252] on body "Supply Chain Add Shipment for PO-176110 Type DC DC MO's Customer Customer (Mate…" at bounding box center [535, 248] width 1071 height 496
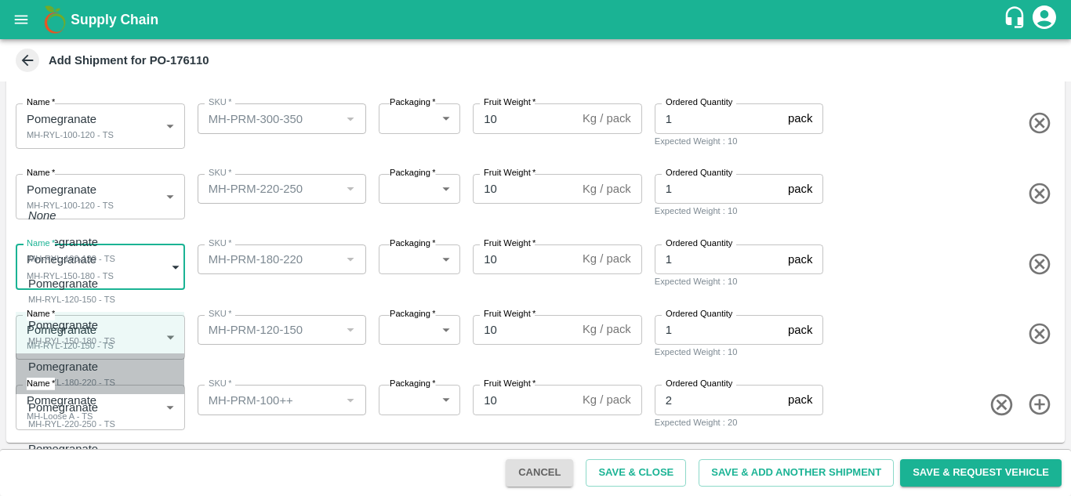
click at [74, 364] on p "Pomegranate" at bounding box center [63, 366] width 70 height 17
type input "2034458"
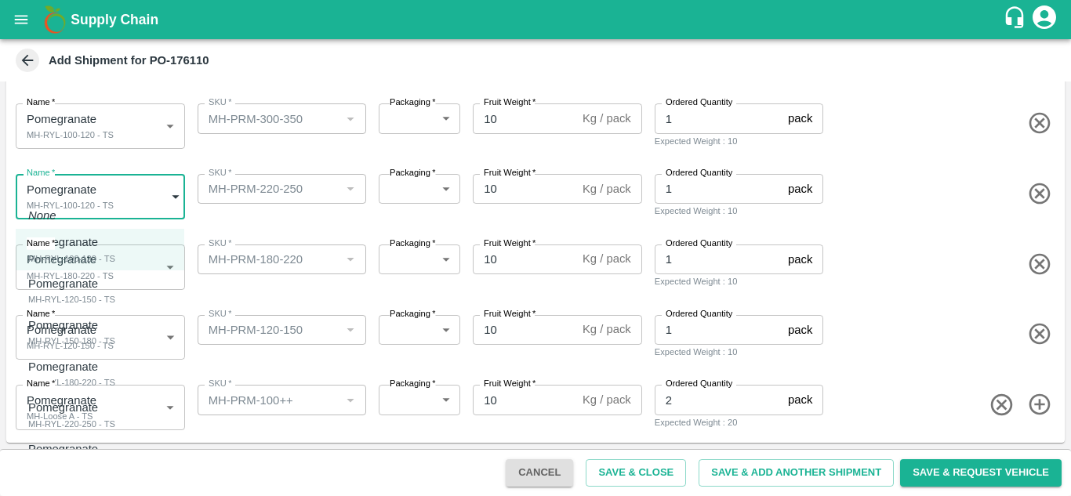
click at [52, 196] on body "Supply Chain Add Shipment for PO-176110 Type DC DC MO's Customer Customer (Mate…" at bounding box center [535, 248] width 1071 height 496
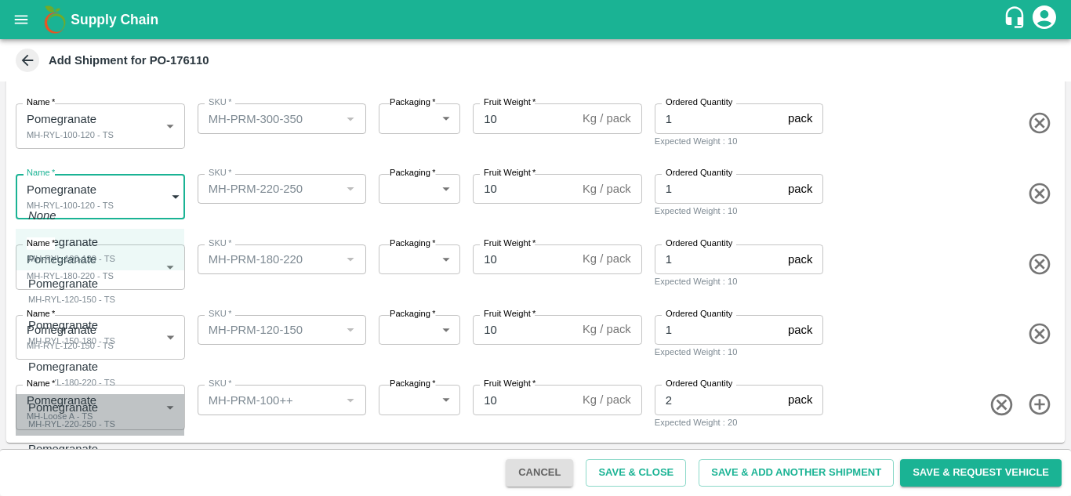
click at [82, 412] on p "Pomegranate" at bounding box center [63, 407] width 70 height 17
type input "2034459"
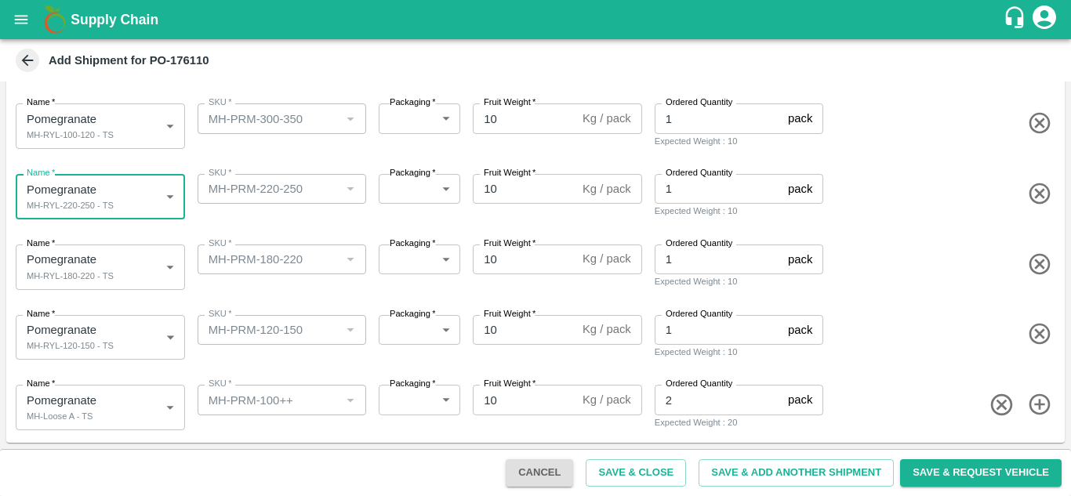
click at [76, 132] on body "Supply Chain Add Shipment for PO-176110 Type DC DC MO's Customer Customer (Mate…" at bounding box center [535, 248] width 1071 height 496
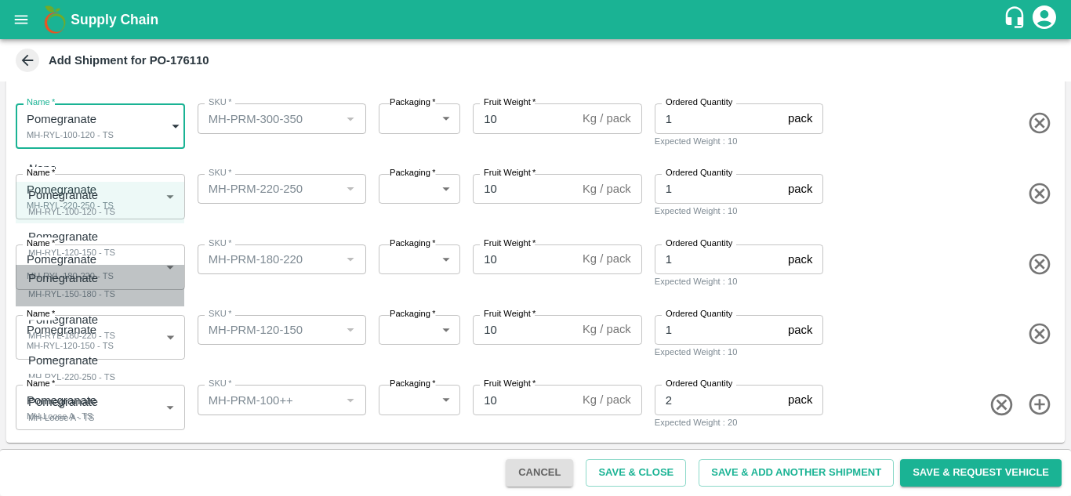
click at [84, 290] on div "MH-RYL-150-180 - TS" at bounding box center [71, 294] width 87 height 14
type input "2034457"
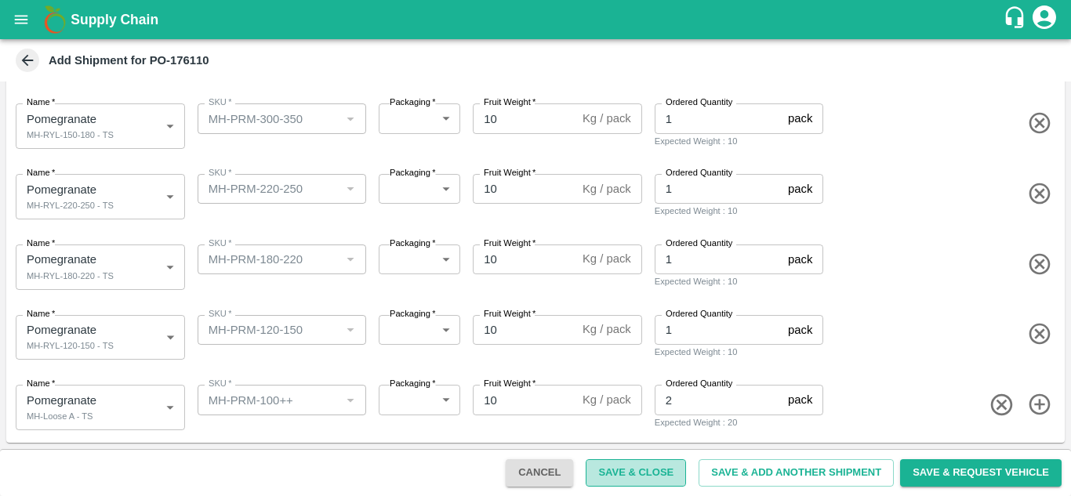
click at [633, 470] on button "Save & Close" at bounding box center [636, 472] width 100 height 27
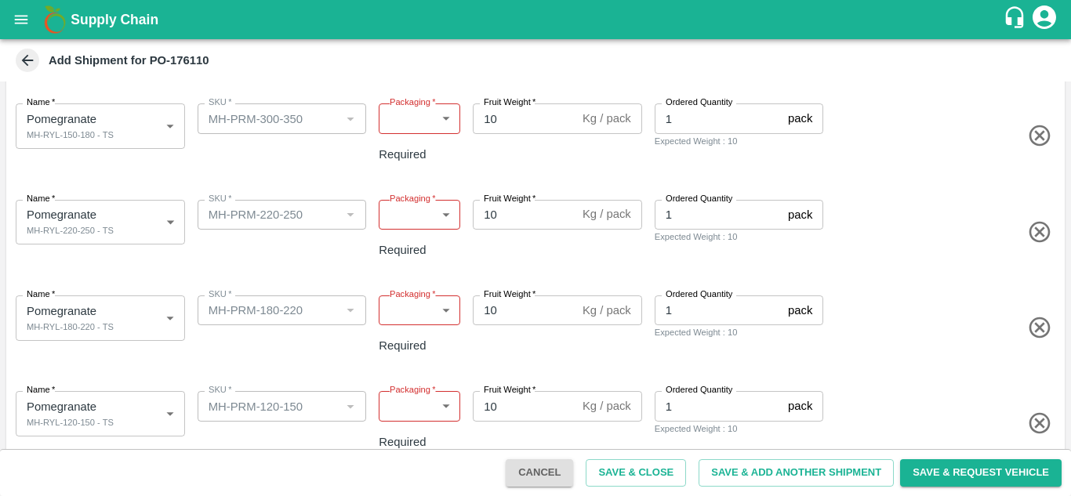
click at [306, 277] on div "Name   * Pomegranate MH-RYL-180-220 - TS 2034458 Name SKU   * SKU   * Packaging…" at bounding box center [532, 328] width 1065 height 102
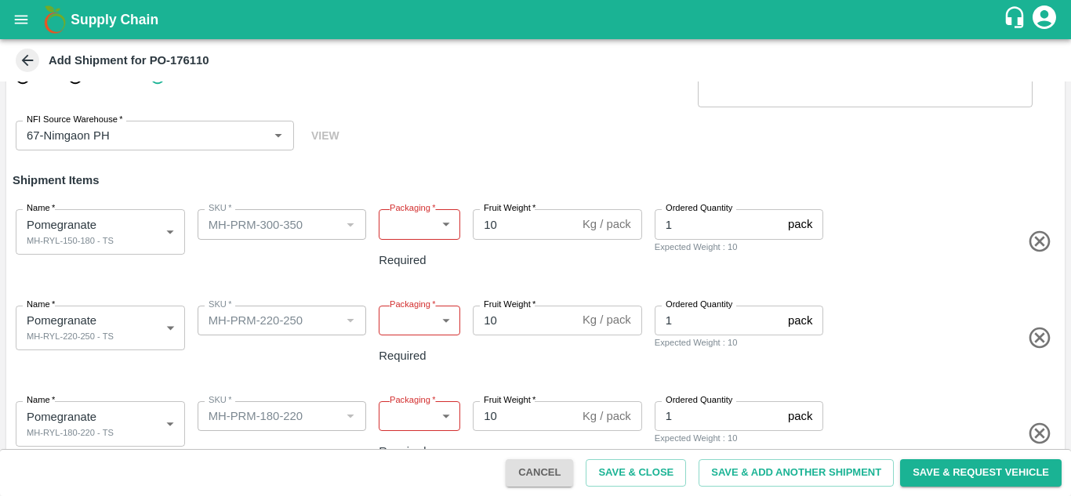
scroll to position [0, 0]
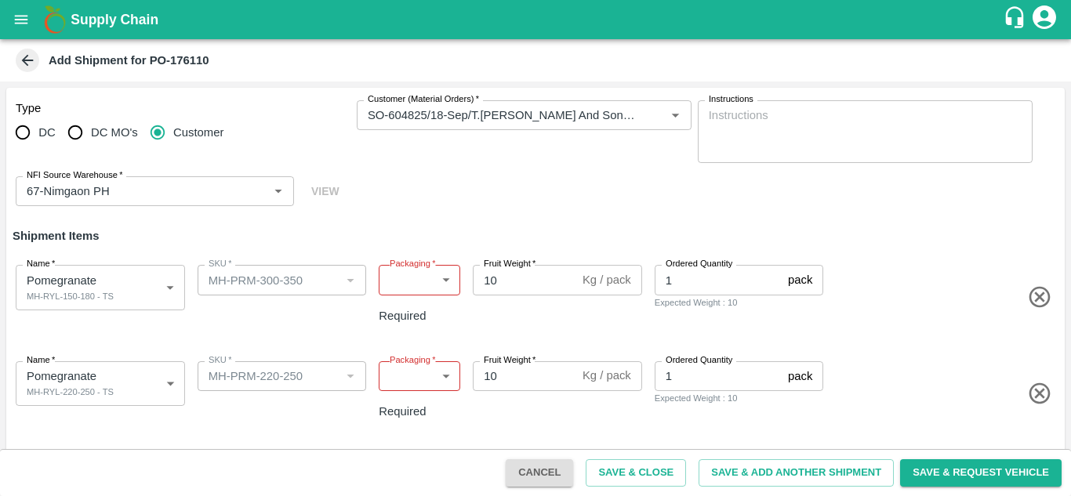
click at [429, 283] on body "Supply Chain Add Shipment for PO-176110 Type DC DC MO's Customer Customer (Mate…" at bounding box center [535, 248] width 1071 height 496
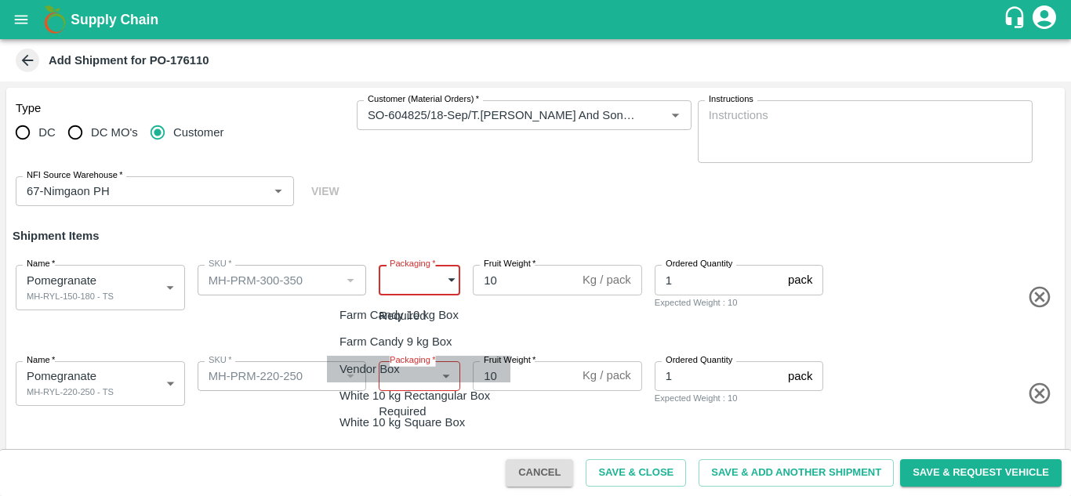
click at [376, 361] on p "Vendor Box" at bounding box center [370, 369] width 60 height 17
type input "276"
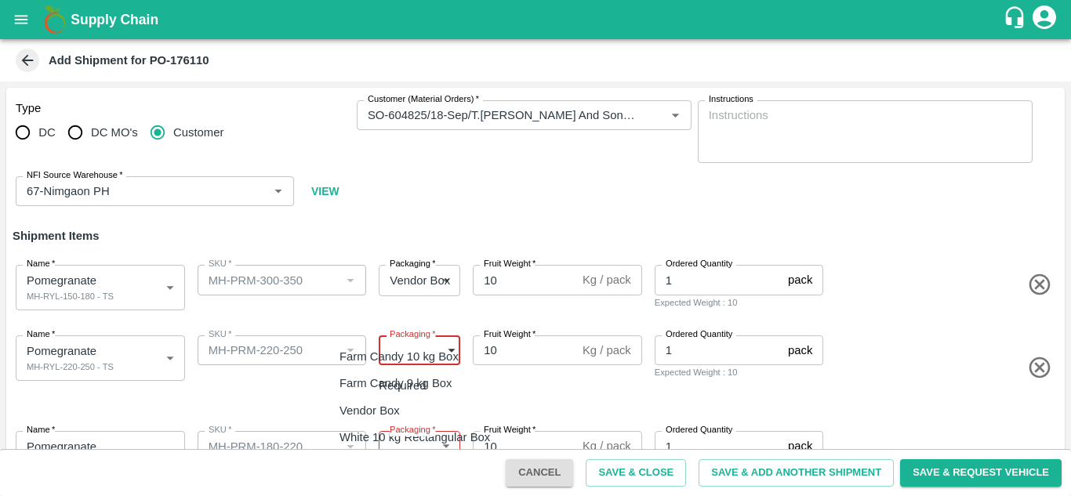
click at [401, 355] on body "Supply Chain Add Shipment for PO-176110 Type DC DC MO's Customer Customer (Mate…" at bounding box center [535, 248] width 1071 height 496
click at [411, 405] on div "Vendor Box" at bounding box center [419, 410] width 158 height 17
type input "276"
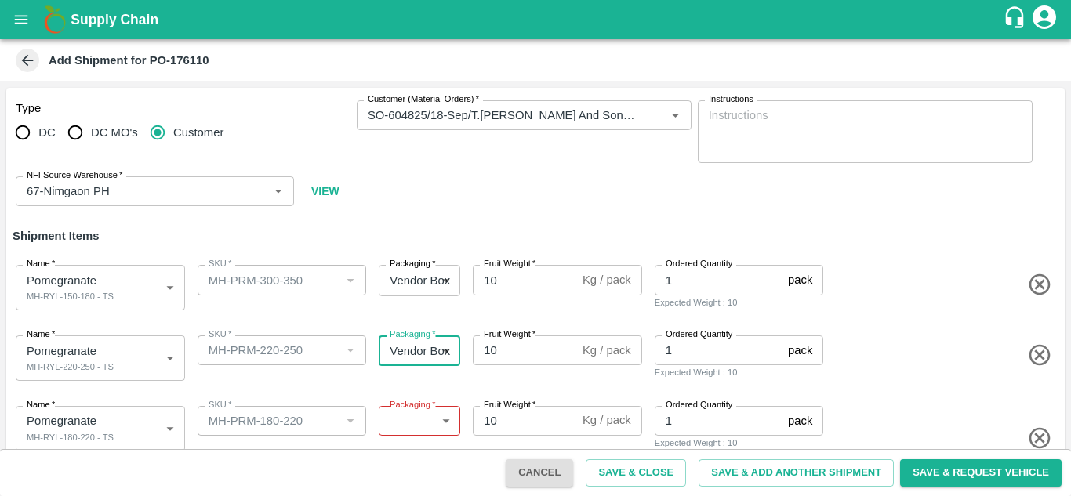
click at [404, 416] on body "Supply Chain Add Shipment for PO-176110 Type DC DC MO's Customer Customer (Mate…" at bounding box center [535, 248] width 1071 height 496
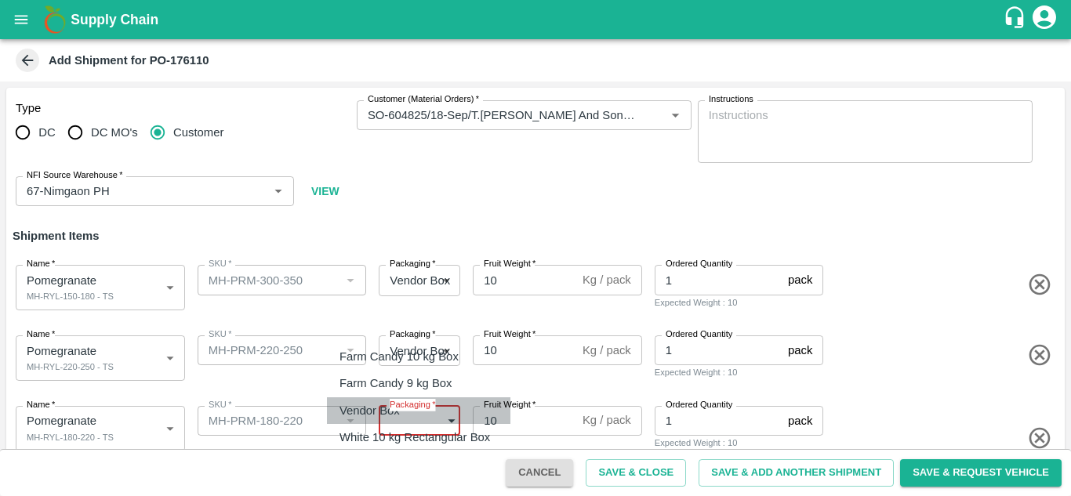
click at [380, 406] on p "Vendor Box" at bounding box center [370, 410] width 60 height 17
type input "276"
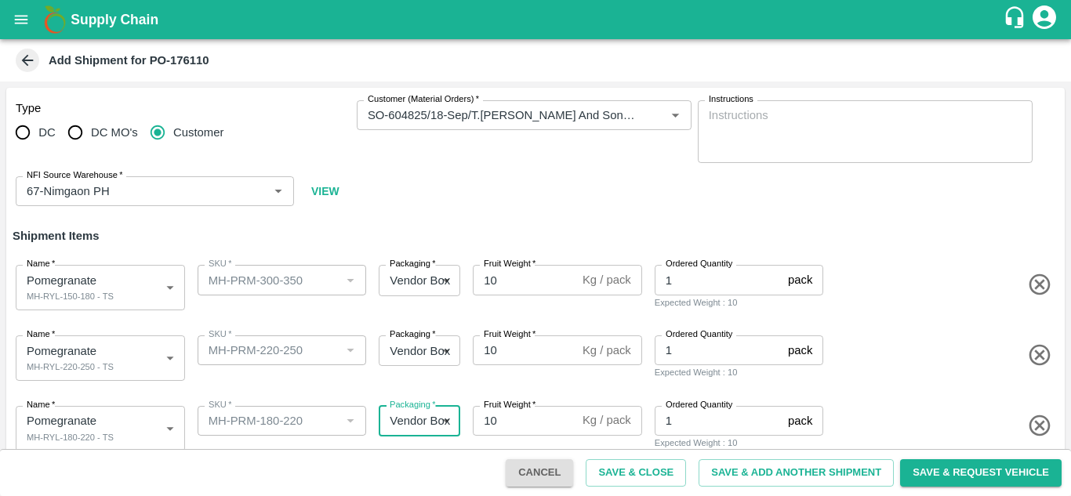
click at [448, 182] on div "Type DC DC MO's Customer Customer (Material Orders)   * Customer (Material Orde…" at bounding box center [535, 154] width 1059 height 132
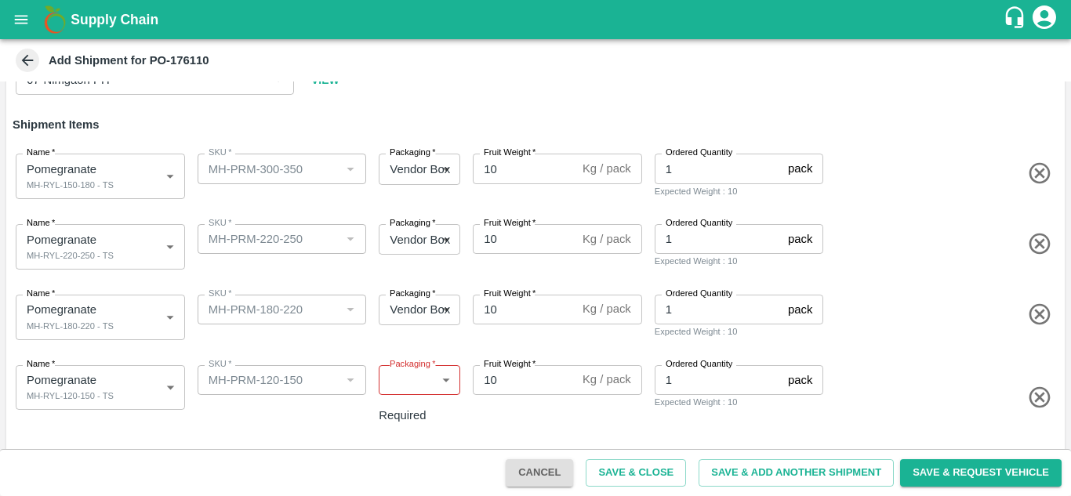
scroll to position [166, 0]
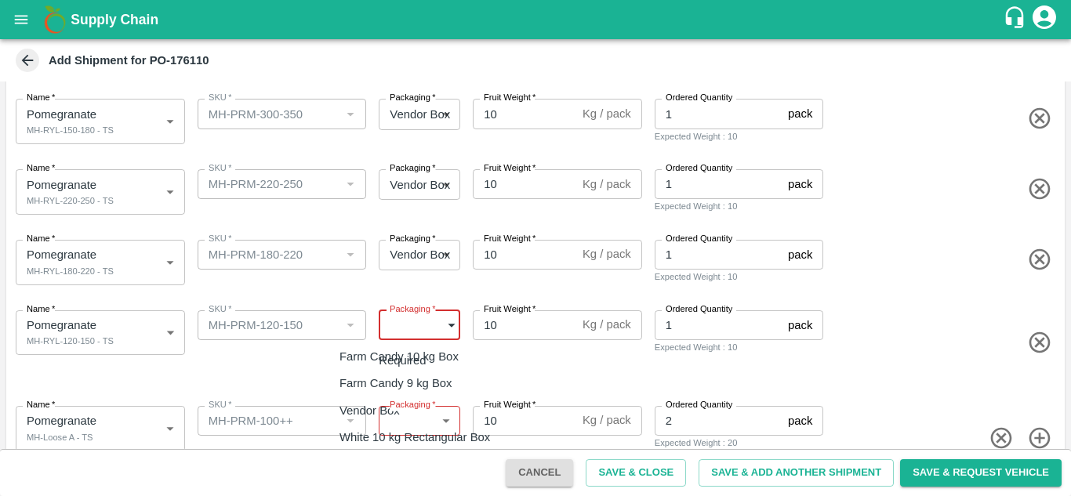
click at [394, 332] on body "Supply Chain Add Shipment for PO-176110 Type DC DC MO's Customer Customer (Mate…" at bounding box center [535, 248] width 1071 height 496
click at [384, 399] on li "Vendor Box" at bounding box center [418, 411] width 183 height 27
type input "276"
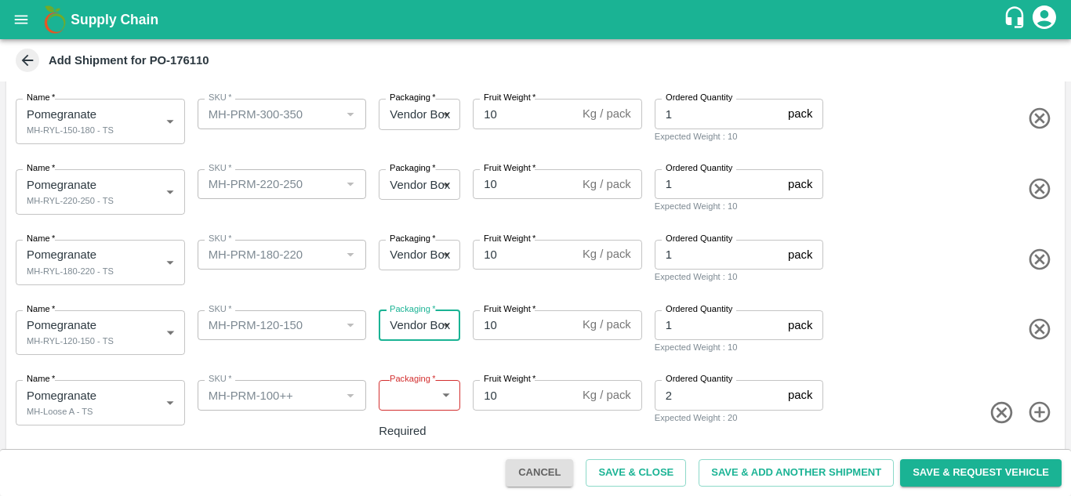
scroll to position [164, 0]
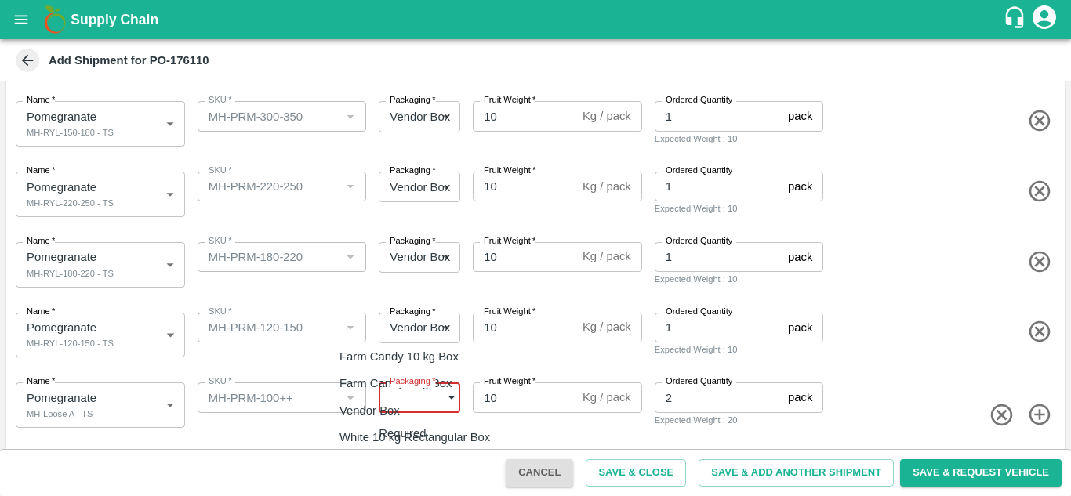
click at [400, 400] on body "Supply Chain Add Shipment for PO-176110 Type DC DC MO's Customer Customer (Mate…" at bounding box center [535, 248] width 1071 height 496
click at [401, 401] on li "Vendor Box" at bounding box center [418, 411] width 183 height 27
type input "276"
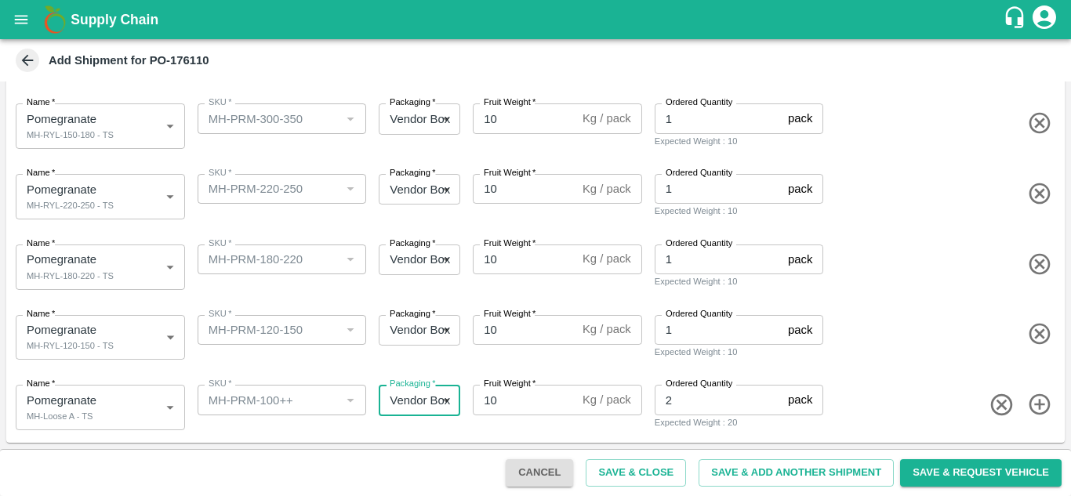
scroll to position [162, 0]
click at [317, 365] on div "Name   * Pomegranate MH-RYL-120-150 - TS 2034456 Name SKU   * SKU   * Packaging…" at bounding box center [532, 334] width 1065 height 77
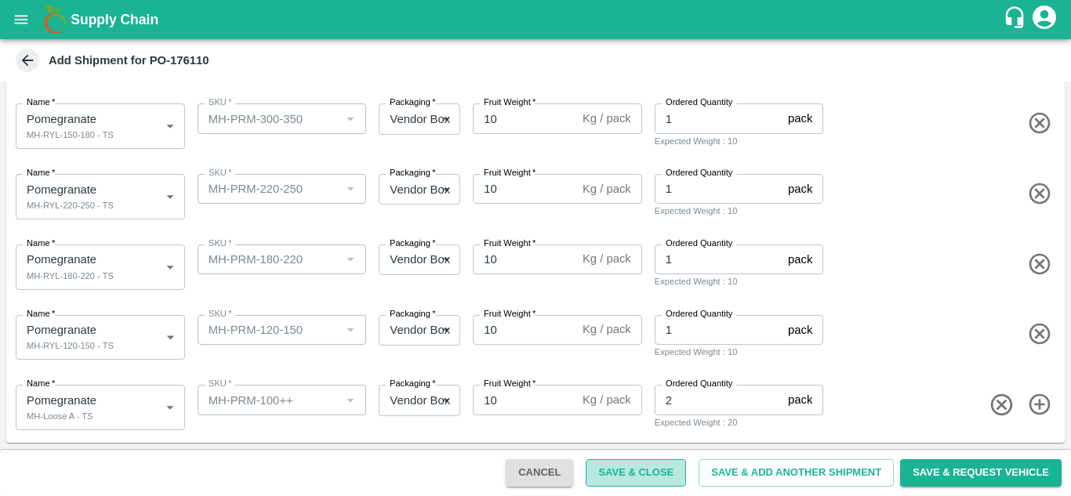
click at [619, 471] on button "Save & Close" at bounding box center [636, 472] width 100 height 27
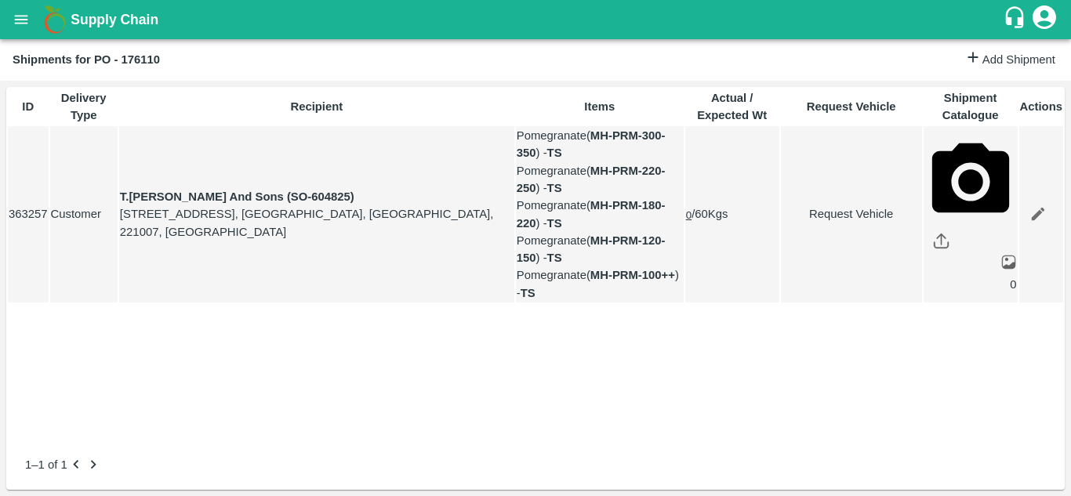
click at [835, 223] on link "Request Vehicle" at bounding box center [852, 213] width 140 height 17
type input "DD/MM/YYYY hh:mm aa"
type input "16/09/2025 05:14 AM"
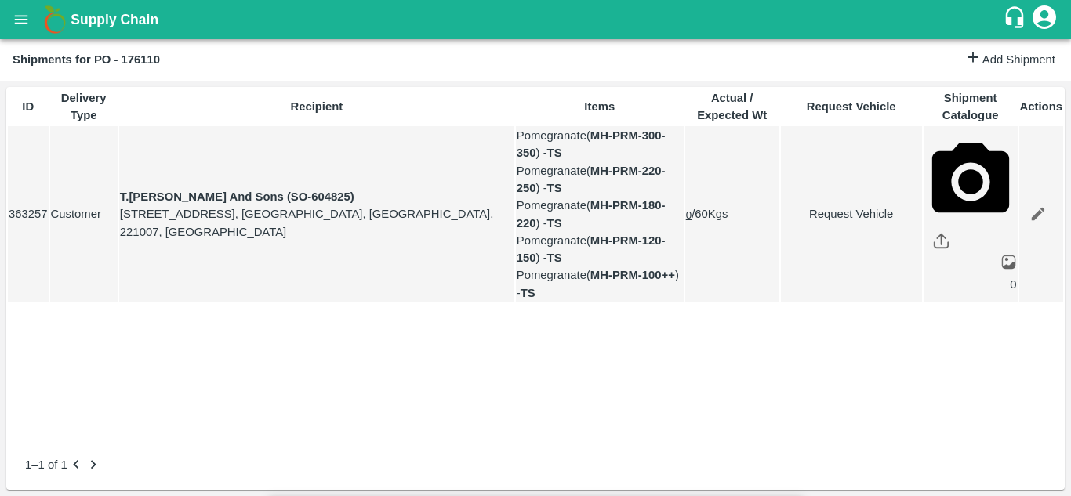
type input "13/09/2025 12:00 AM"
click at [700, 83] on body "Supply Chain Shipments for PO - 176110 Add Shipment ID Delivery Type Recipient …" at bounding box center [535, 248] width 1071 height 496
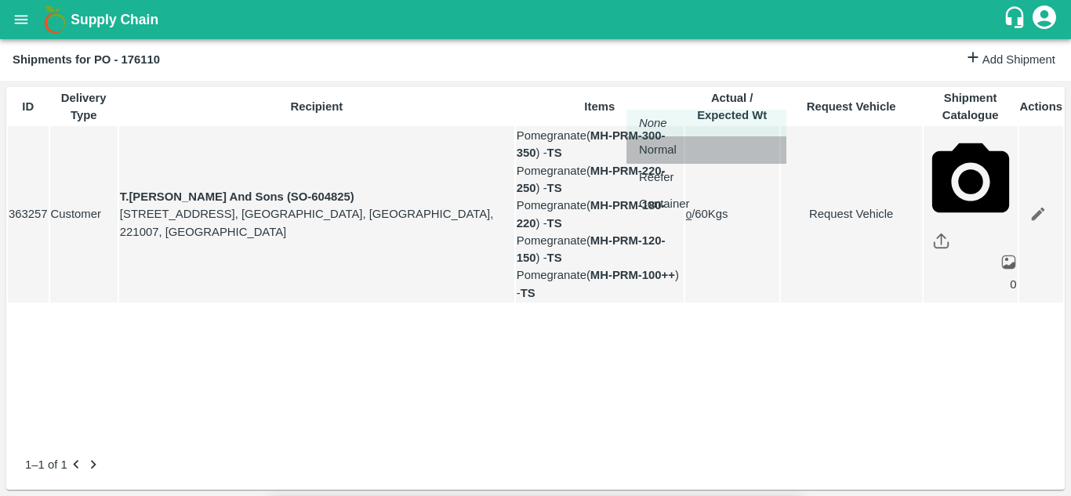
click at [687, 143] on div "Normal" at bounding box center [706, 149] width 135 height 17
type input "1"
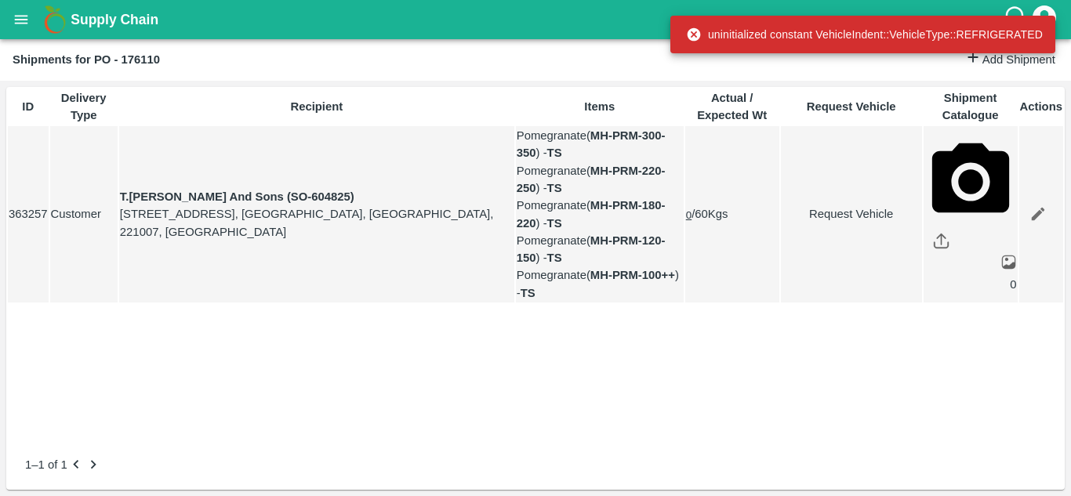
click at [824, 223] on link "Request Vehicle" at bounding box center [852, 213] width 140 height 17
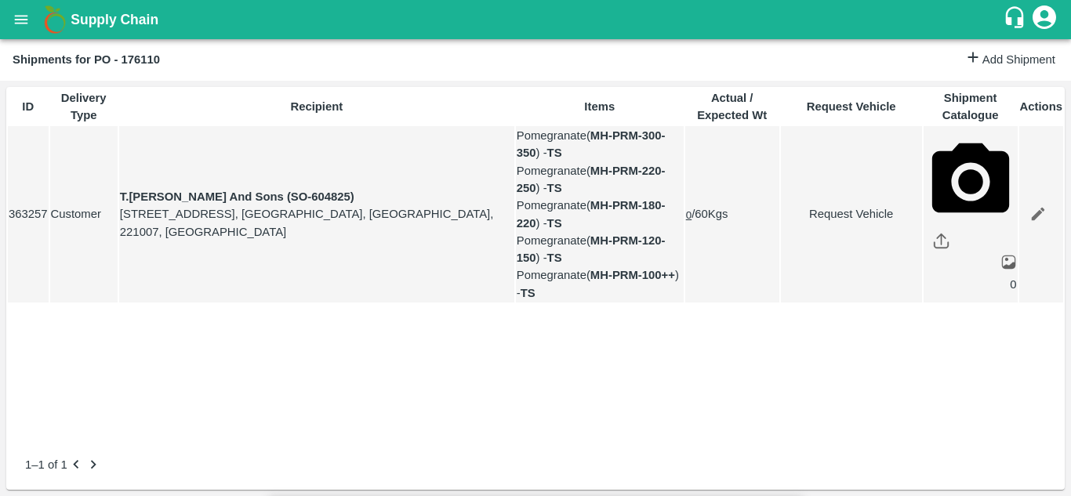
type input "1"
type input "13/09/2025 12:00 AM"
type input "16/09/2025 05:14 AM"
